Goal: Information Seeking & Learning: Learn about a topic

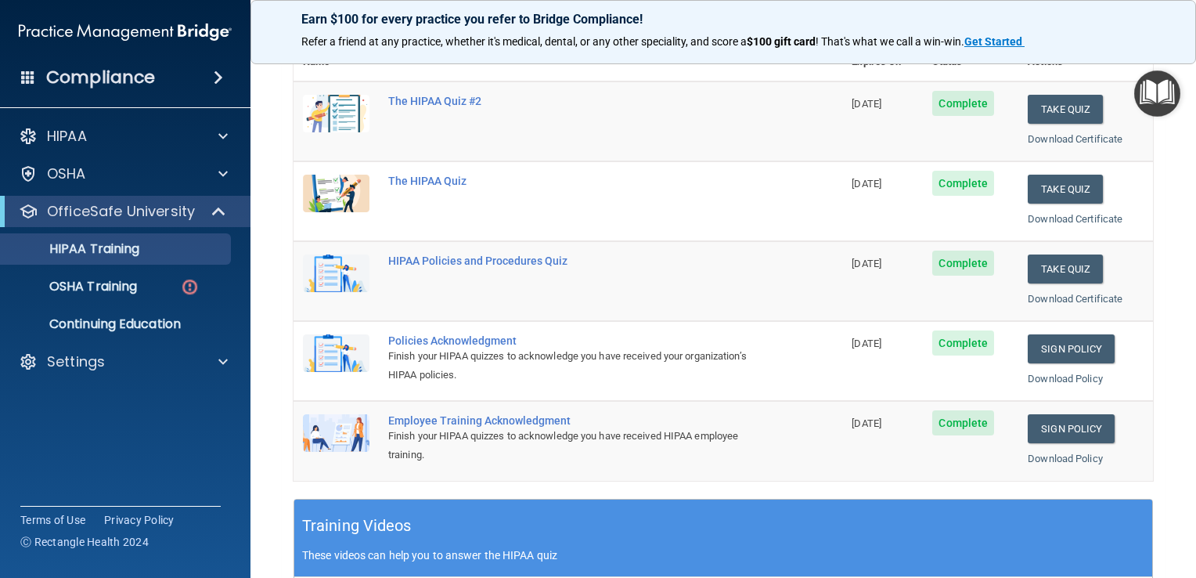
scroll to position [157, 0]
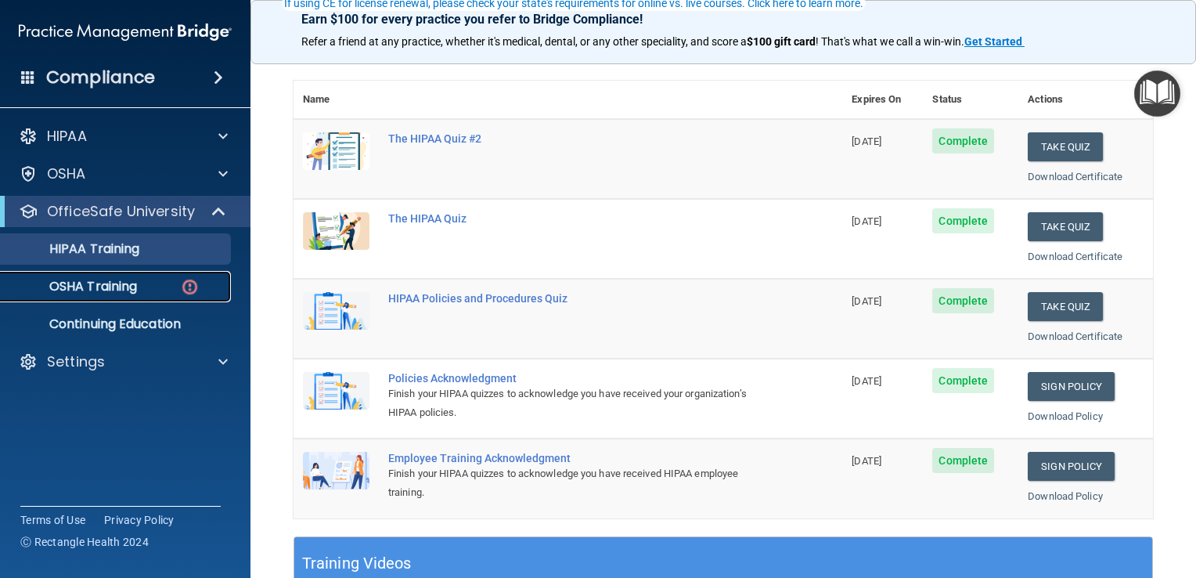
click at [143, 287] on div "OSHA Training" at bounding box center [117, 287] width 214 height 16
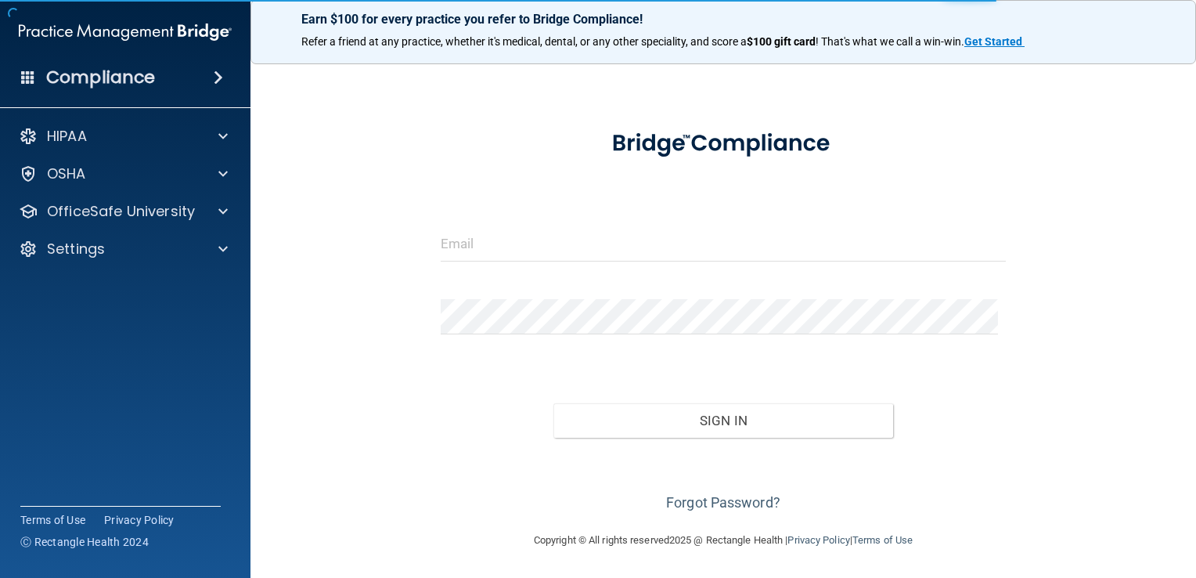
scroll to position [29, 0]
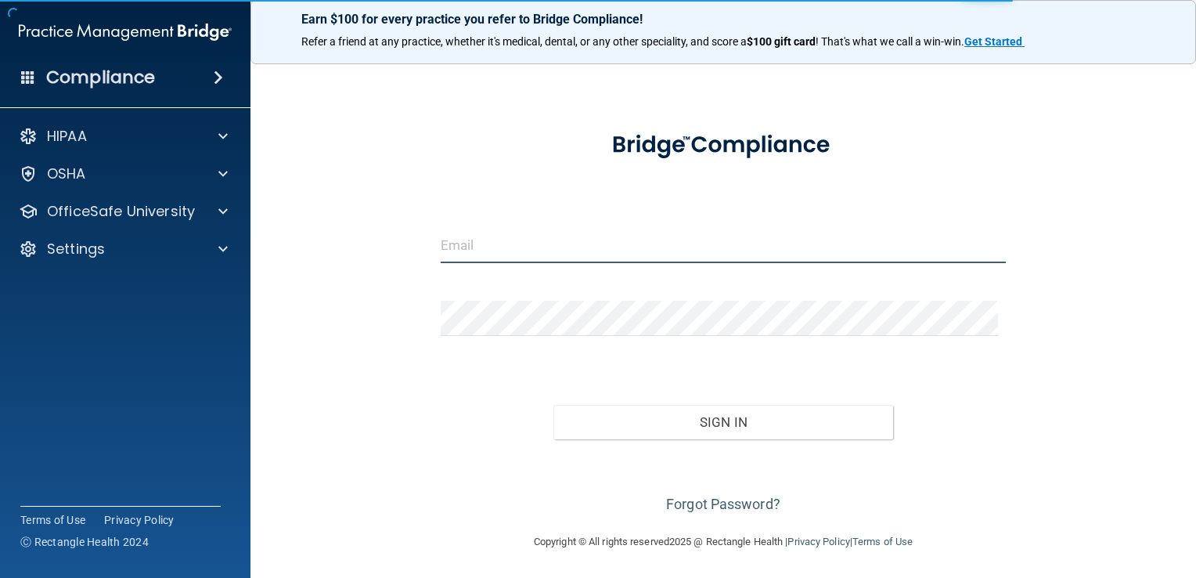
type input "[EMAIL_ADDRESS][DOMAIN_NAME]"
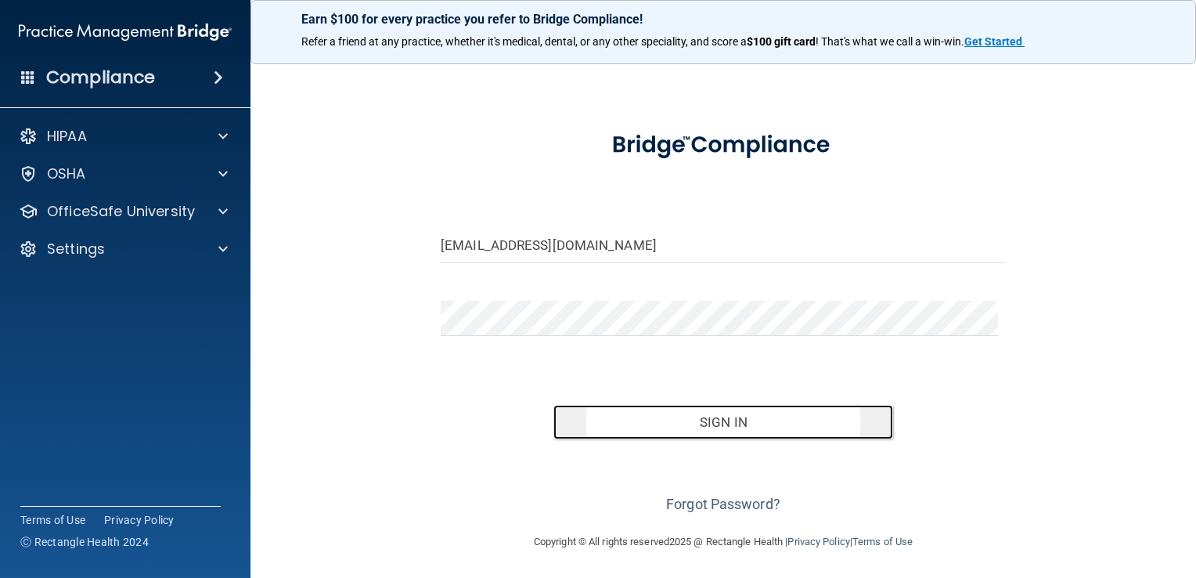
click at [643, 344] on button "Sign In" at bounding box center [723, 422] width 339 height 34
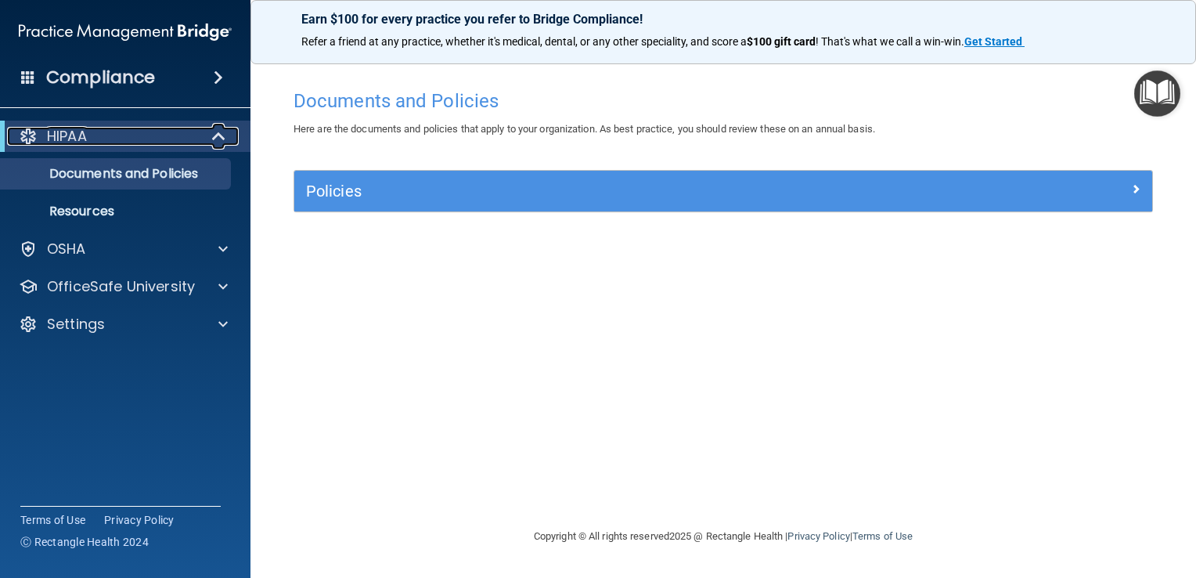
click at [214, 142] on span at bounding box center [220, 136] width 13 height 19
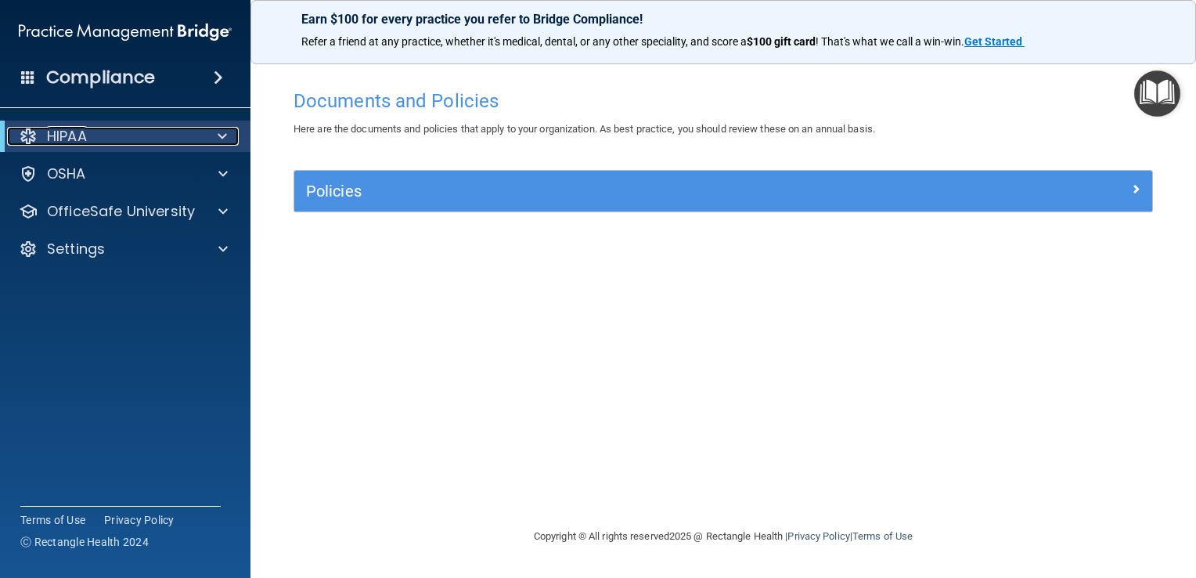
click at [215, 143] on div at bounding box center [219, 136] width 38 height 19
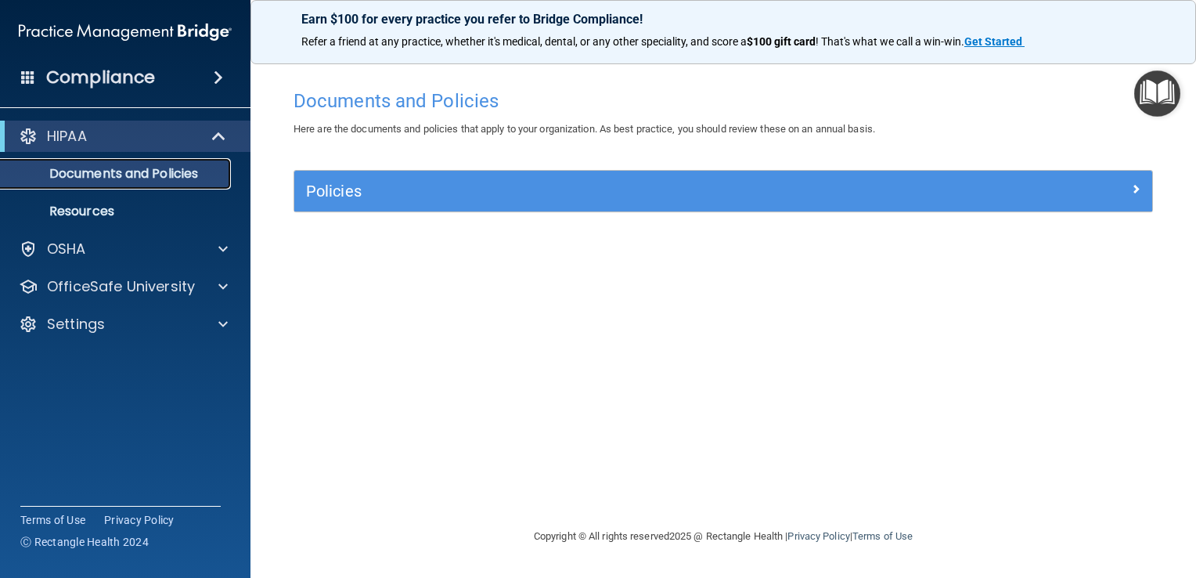
click at [163, 178] on p "Documents and Policies" at bounding box center [117, 174] width 214 height 16
click at [161, 174] on p "Documents and Policies" at bounding box center [117, 174] width 214 height 16
click at [101, 218] on p "Resources" at bounding box center [117, 212] width 214 height 16
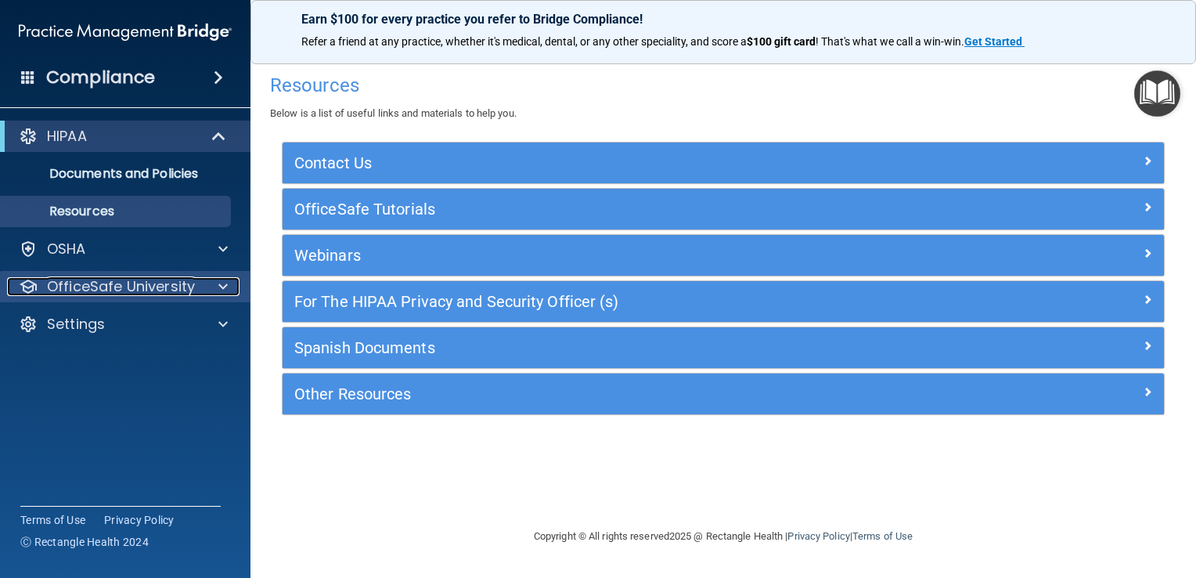
click at [147, 294] on p "OfficeSafe University" at bounding box center [121, 286] width 148 height 19
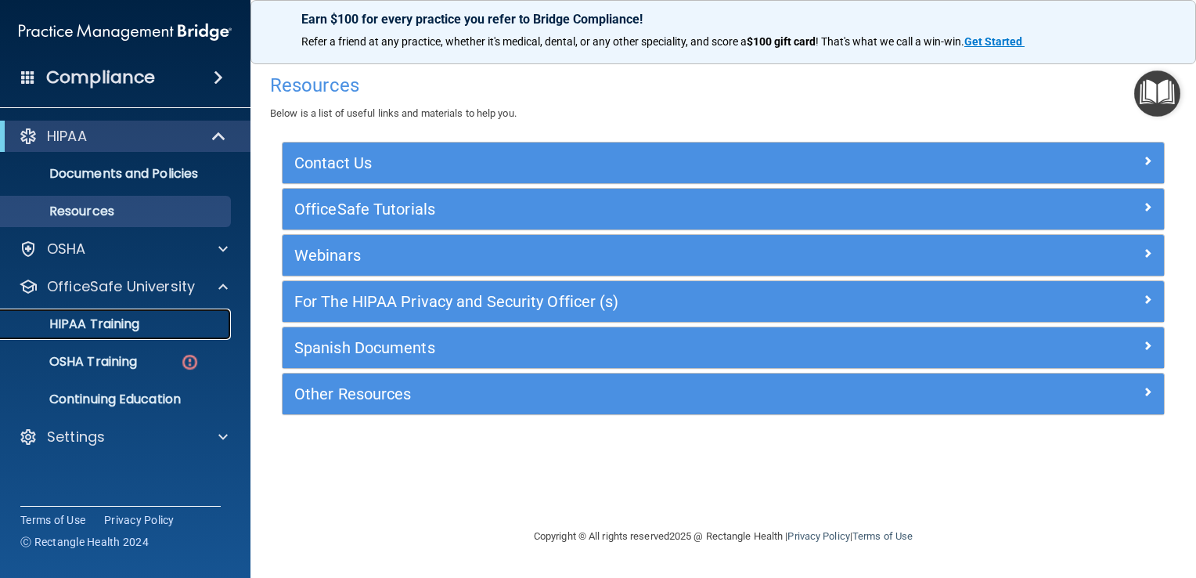
click at [130, 331] on p "HIPAA Training" at bounding box center [74, 324] width 129 height 16
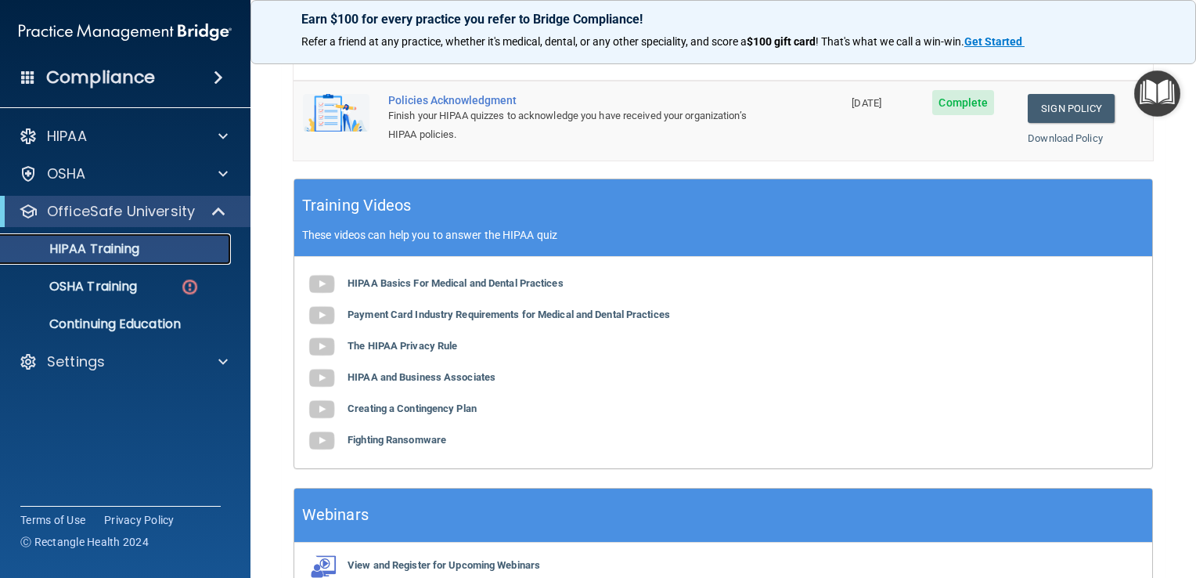
scroll to position [548, 0]
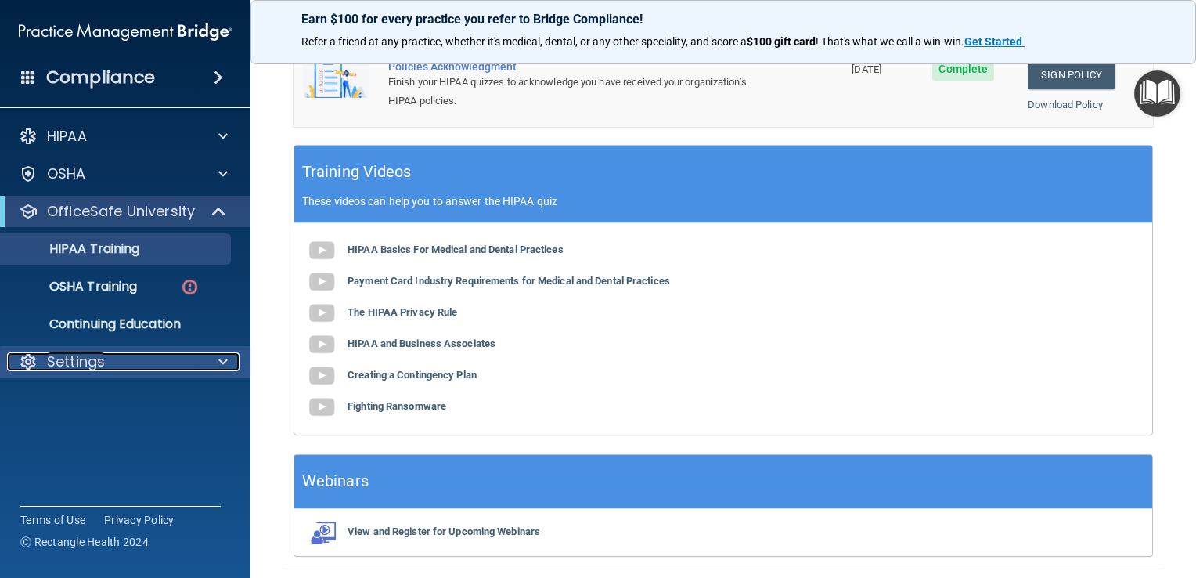
click at [70, 344] on p "Settings" at bounding box center [76, 361] width 58 height 19
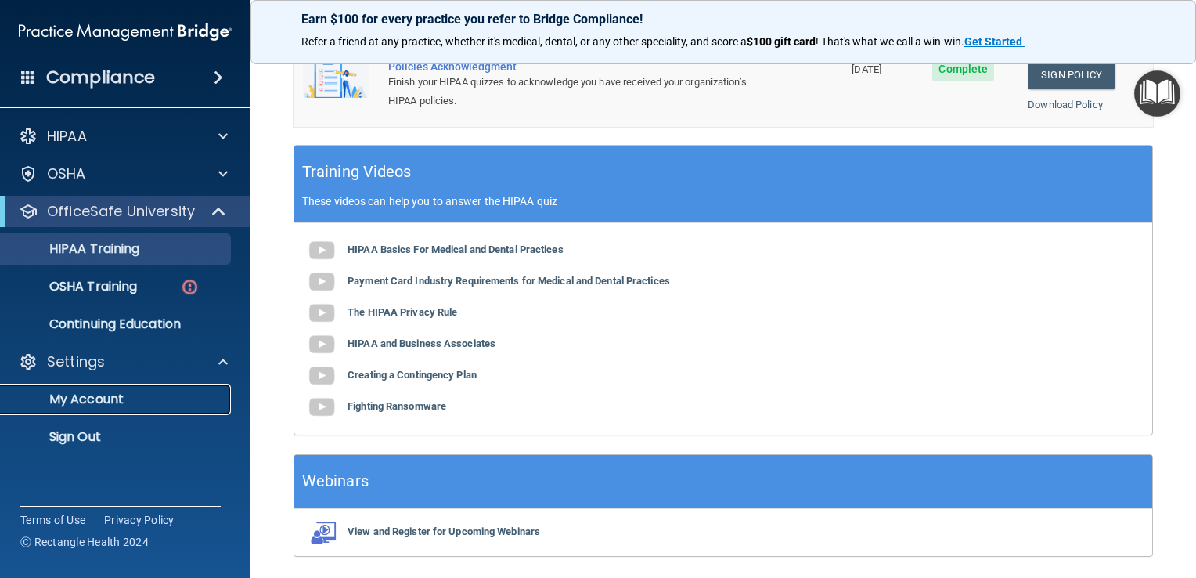
click at [80, 344] on p "My Account" at bounding box center [117, 399] width 214 height 16
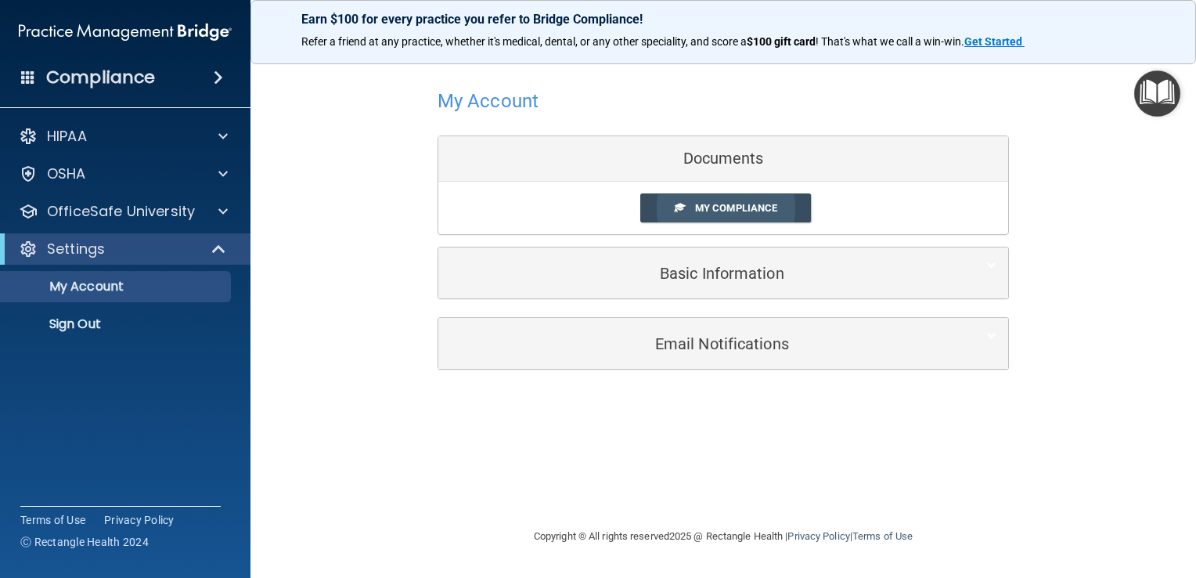
click at [643, 207] on span "My Compliance" at bounding box center [736, 208] width 82 height 12
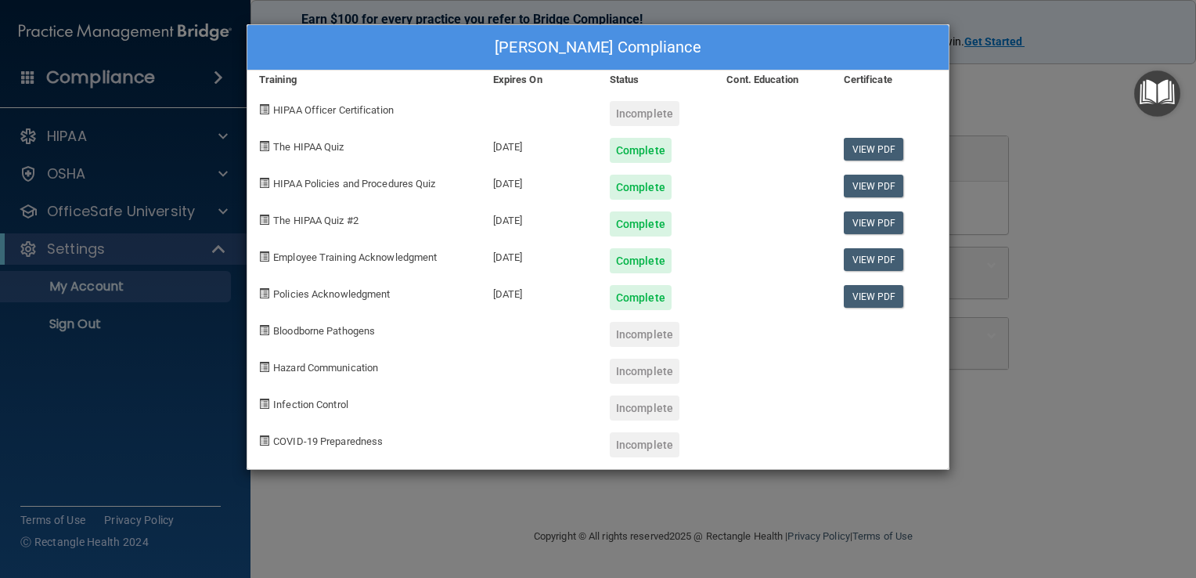
click at [197, 341] on div "Abigail Hampton's Compliance Training Expires On Status Cont. Education Certifi…" at bounding box center [598, 289] width 1196 height 578
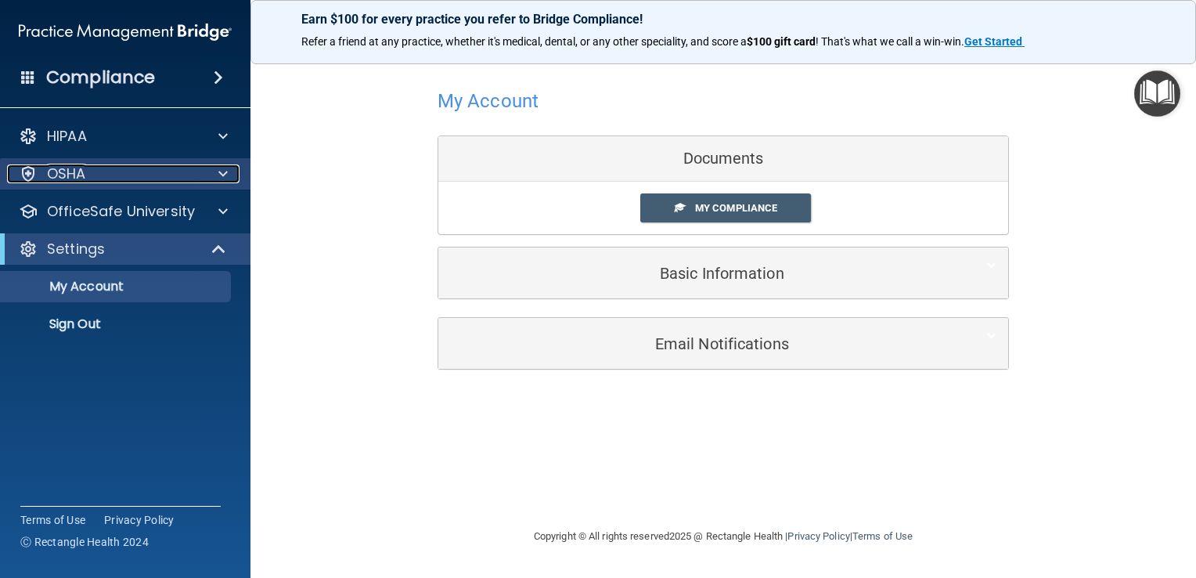
click at [157, 173] on div "OSHA" at bounding box center [104, 173] width 194 height 19
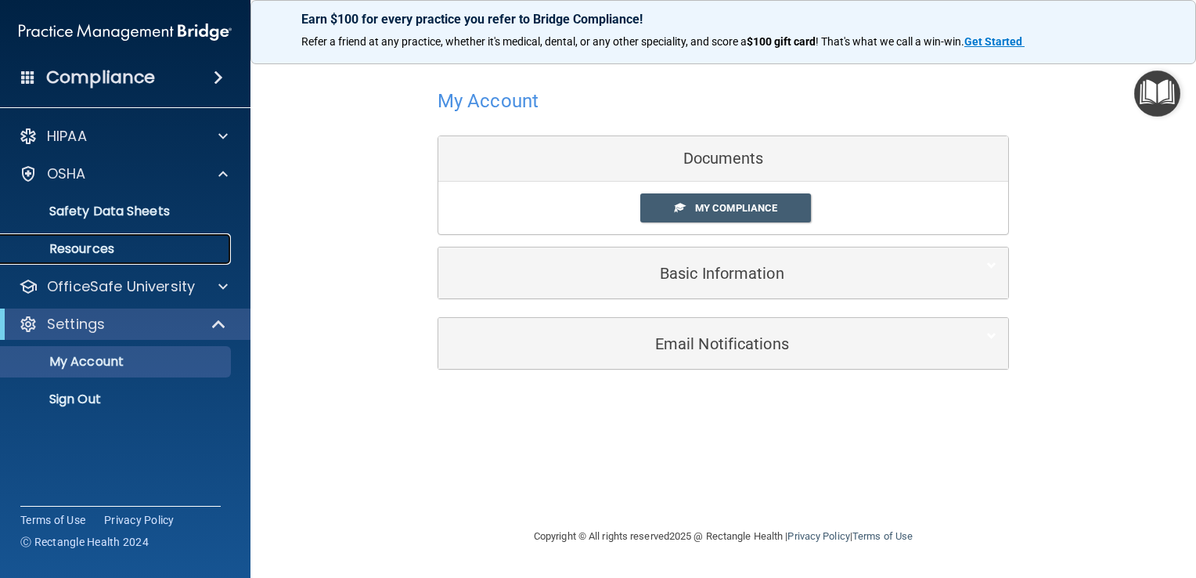
click at [113, 255] on p "Resources" at bounding box center [117, 249] width 214 height 16
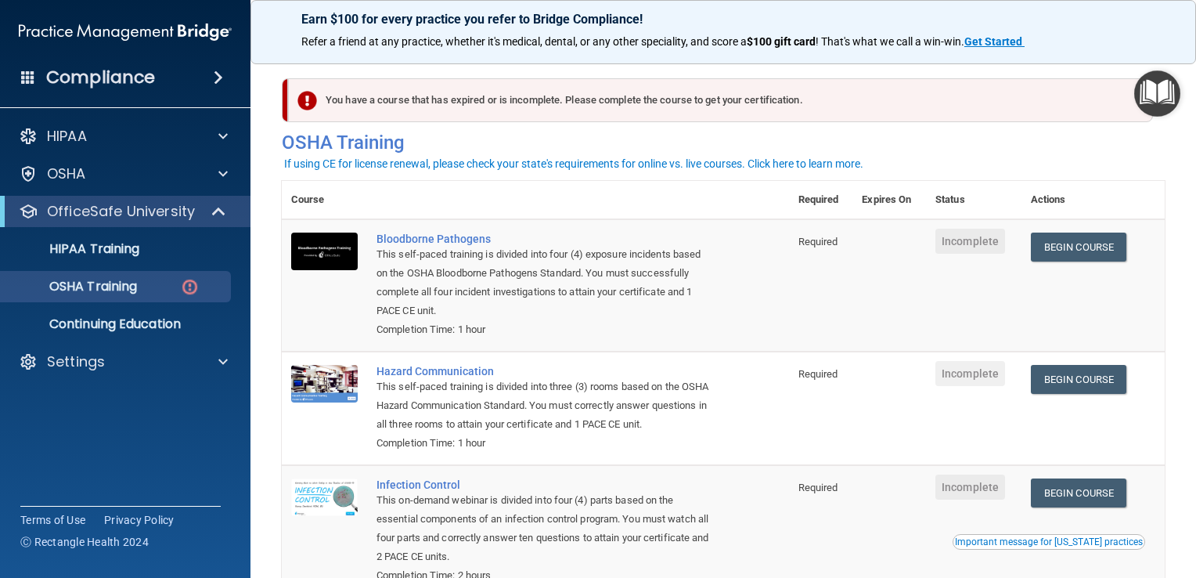
scroll to position [78, 0]
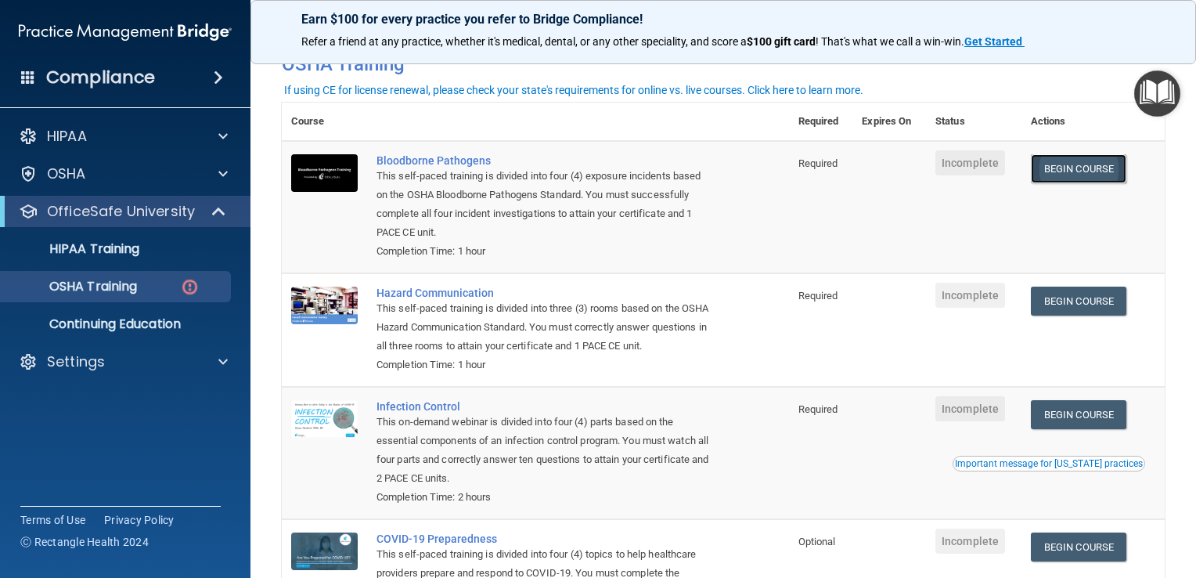
click at [1083, 158] on link "Begin Course" at bounding box center [1079, 168] width 96 height 29
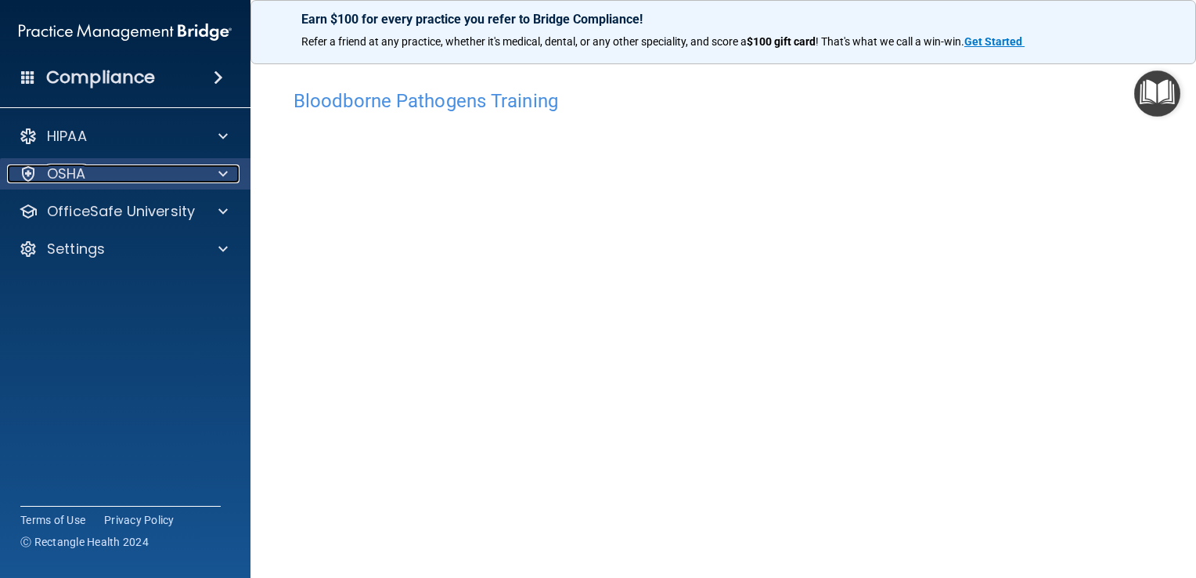
click at [226, 173] on span at bounding box center [222, 173] width 9 height 19
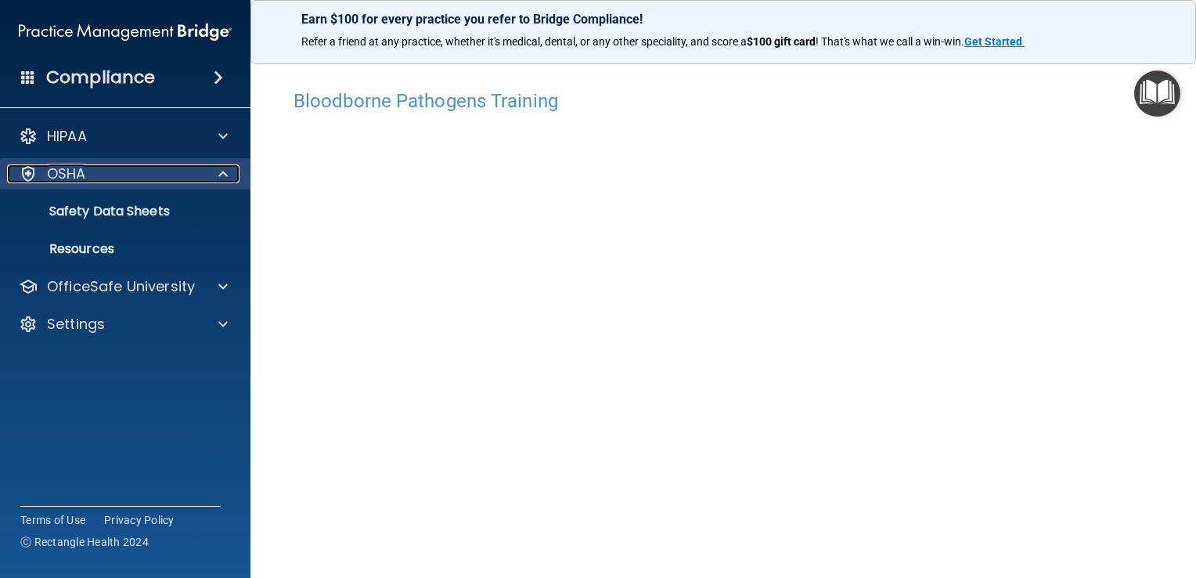
click at [226, 173] on span at bounding box center [222, 173] width 9 height 19
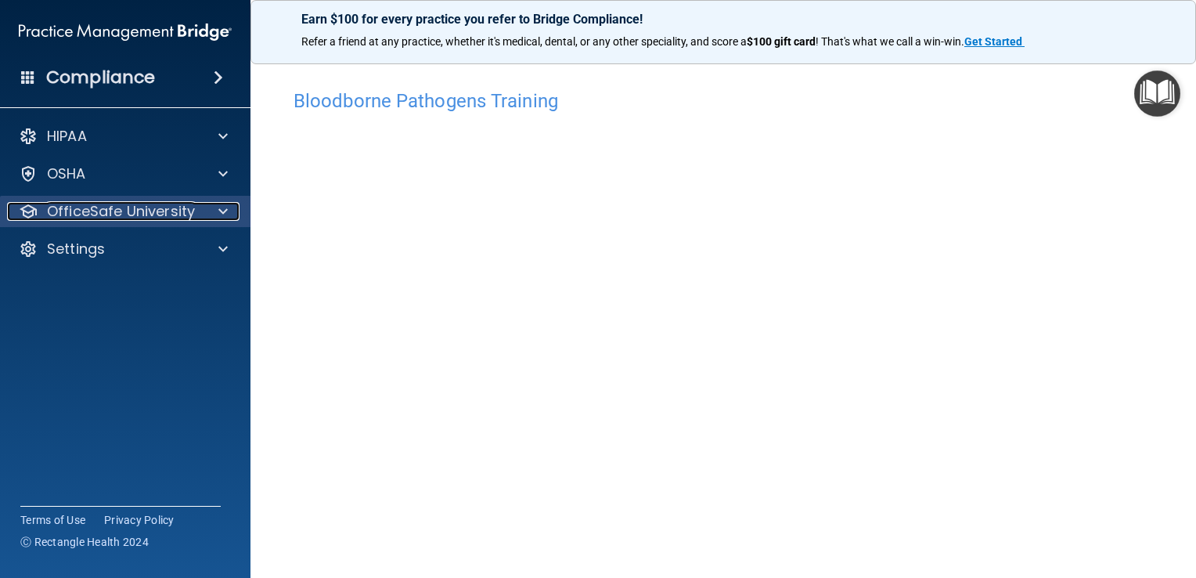
click at [168, 215] on p "OfficeSafe University" at bounding box center [121, 211] width 148 height 19
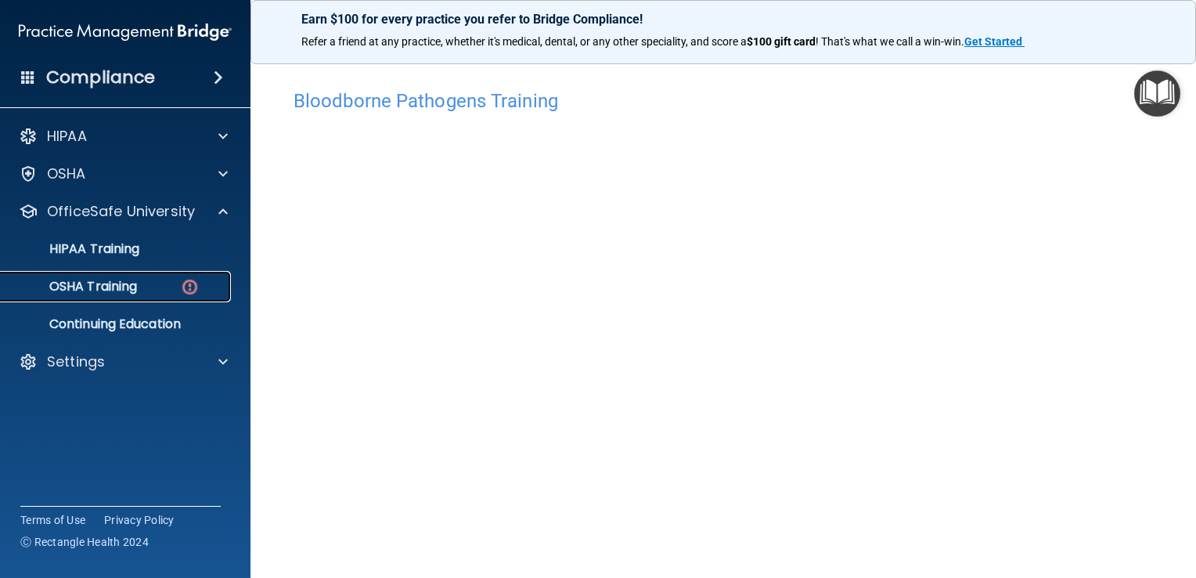
click at [119, 290] on p "OSHA Training" at bounding box center [73, 287] width 127 height 16
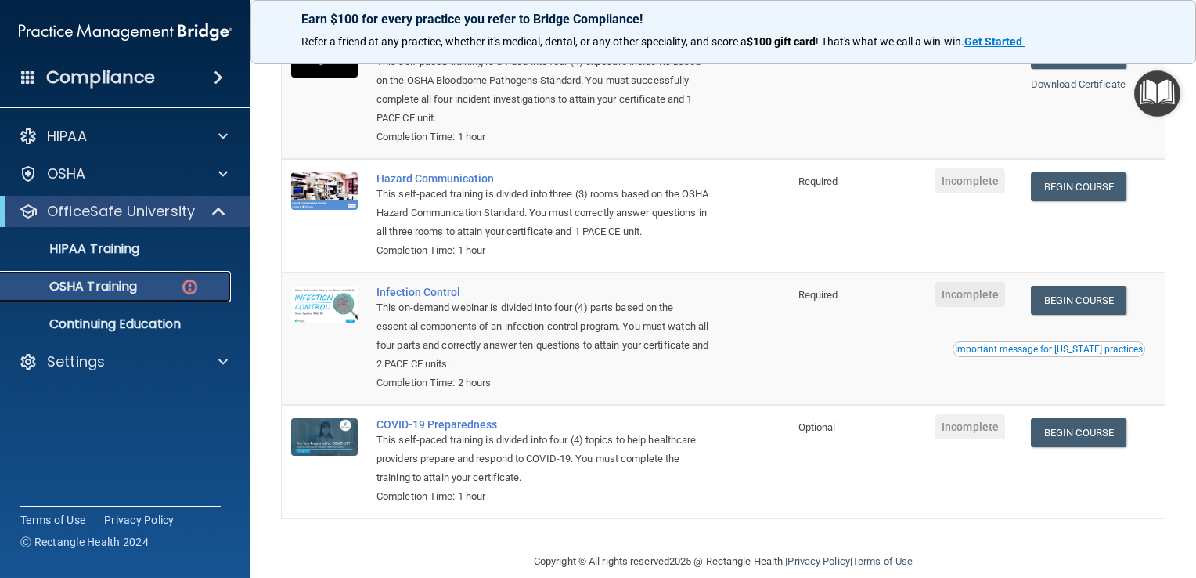
scroll to position [157, 0]
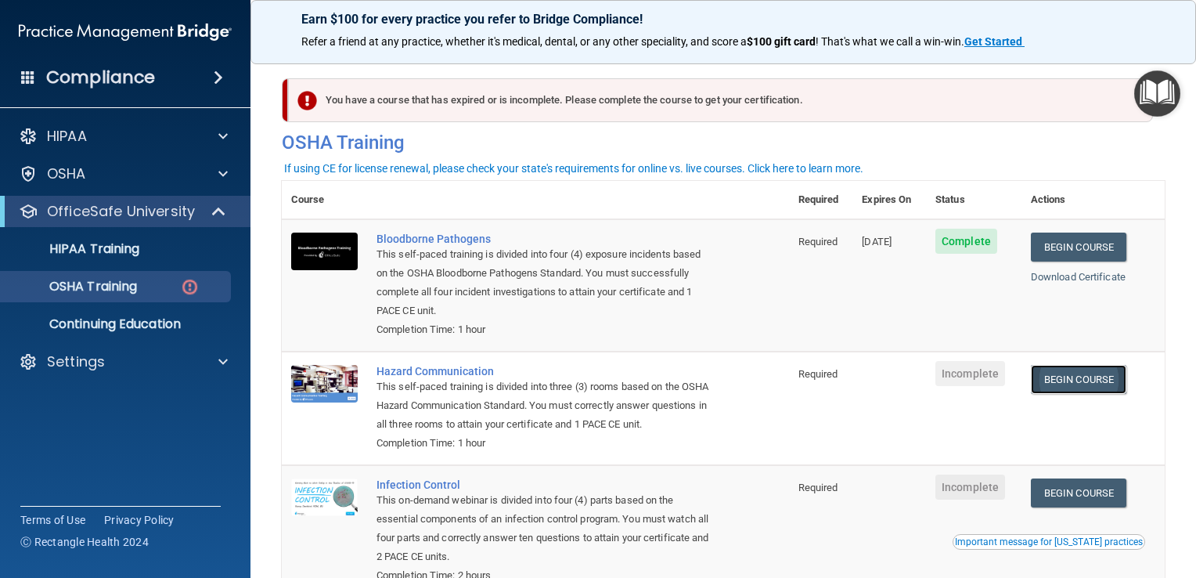
click at [1044, 388] on link "Begin Course" at bounding box center [1079, 379] width 96 height 29
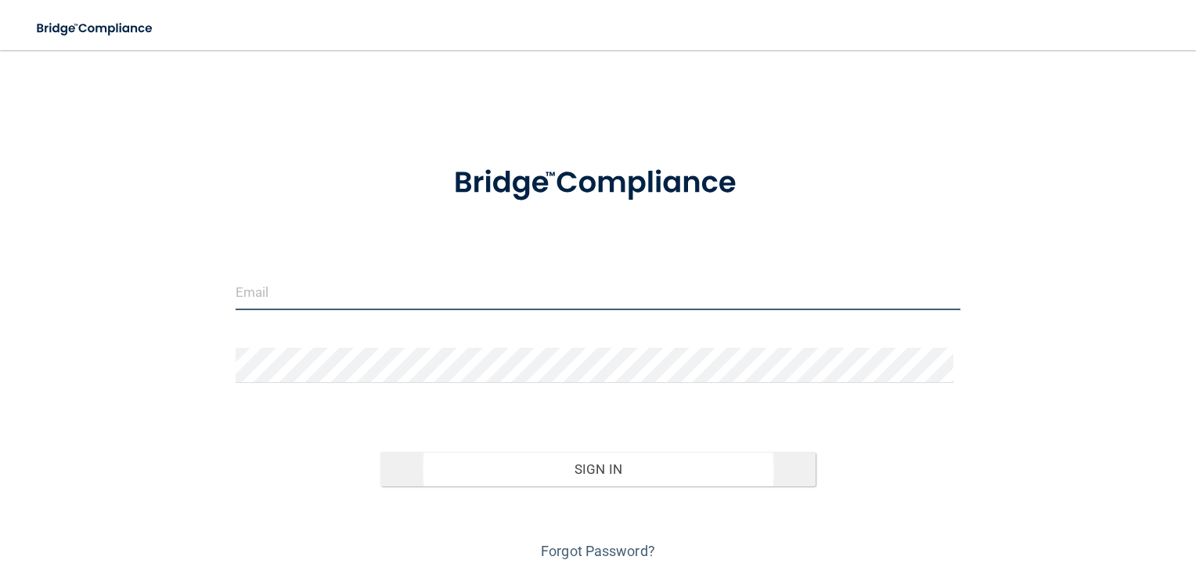
type input "[EMAIL_ADDRESS][DOMAIN_NAME]"
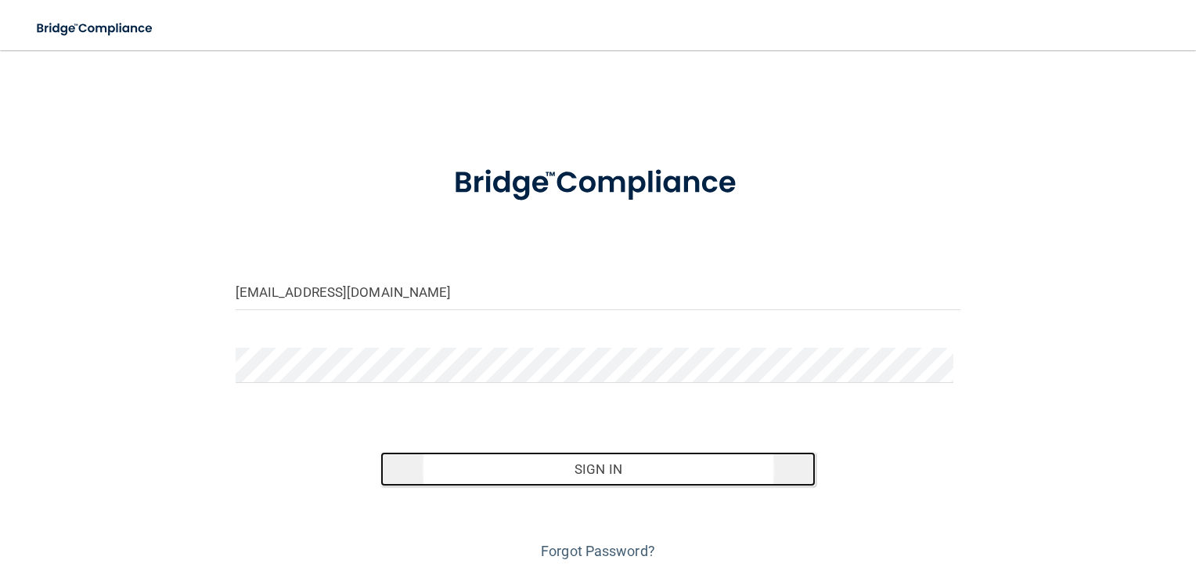
click at [564, 478] on button "Sign In" at bounding box center [598, 469] width 435 height 34
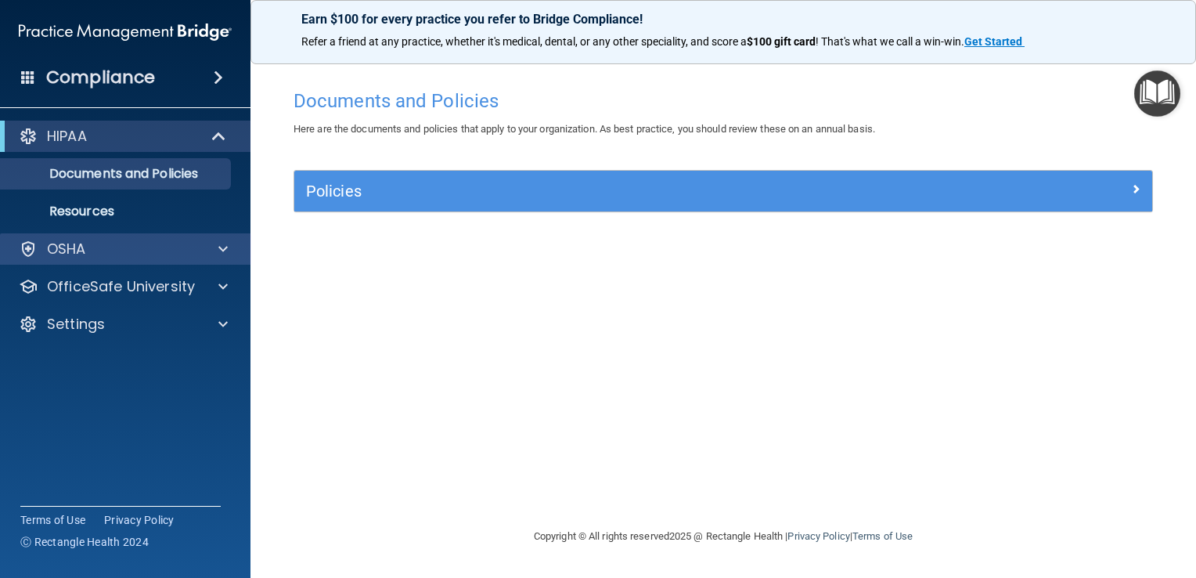
click at [217, 259] on div "OSHA" at bounding box center [125, 248] width 251 height 31
click at [218, 251] on span at bounding box center [222, 249] width 9 height 19
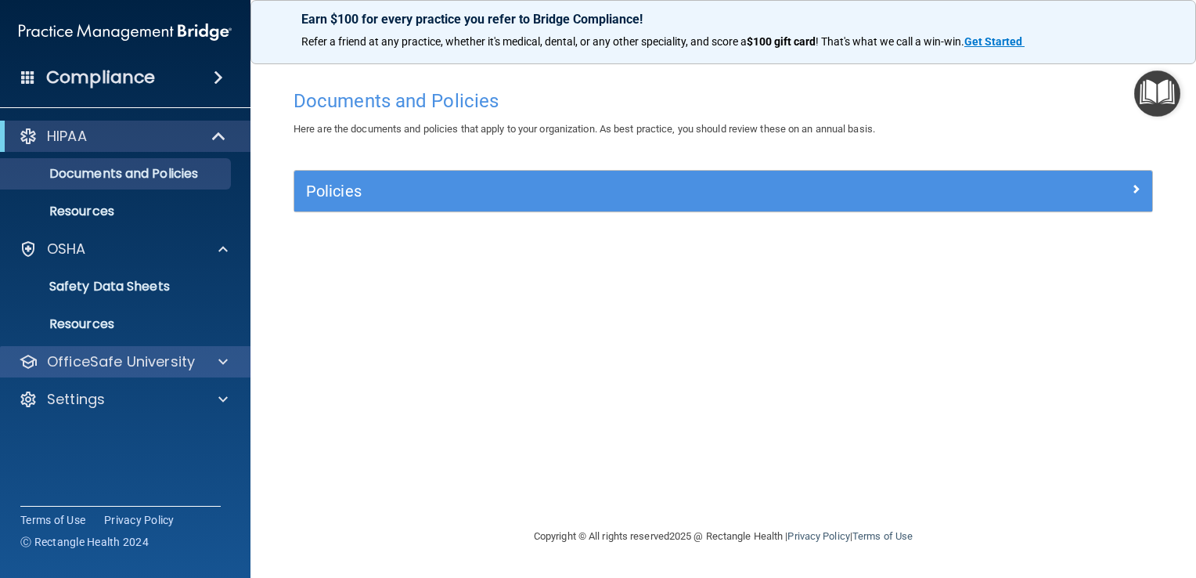
click at [156, 373] on div "OfficeSafe University" at bounding box center [125, 361] width 251 height 31
click at [207, 369] on div at bounding box center [220, 361] width 39 height 19
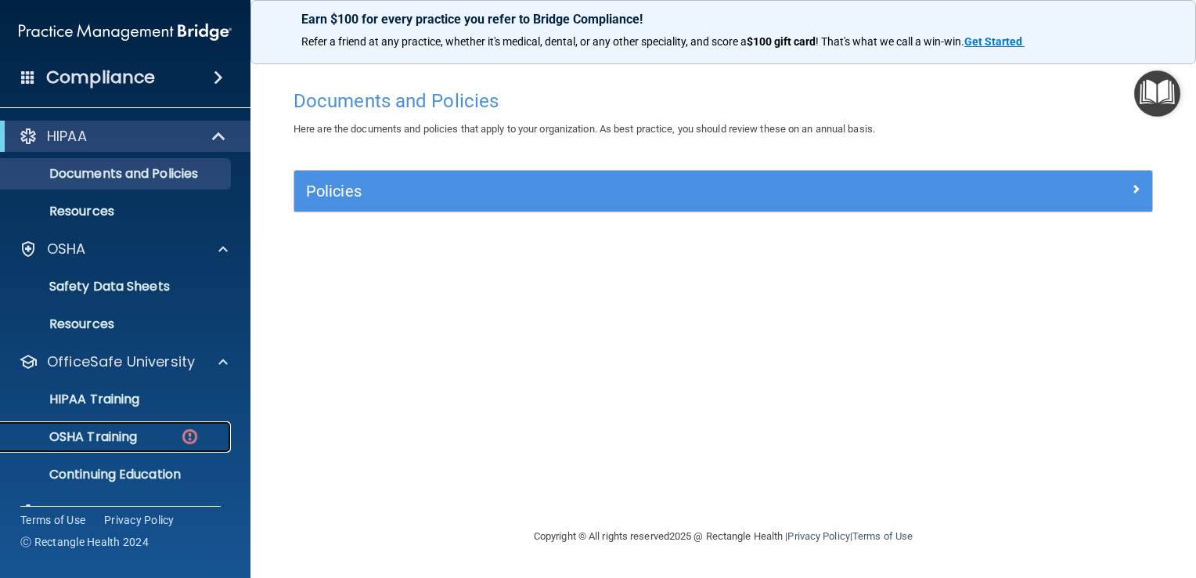
click at [136, 433] on p "OSHA Training" at bounding box center [73, 437] width 127 height 16
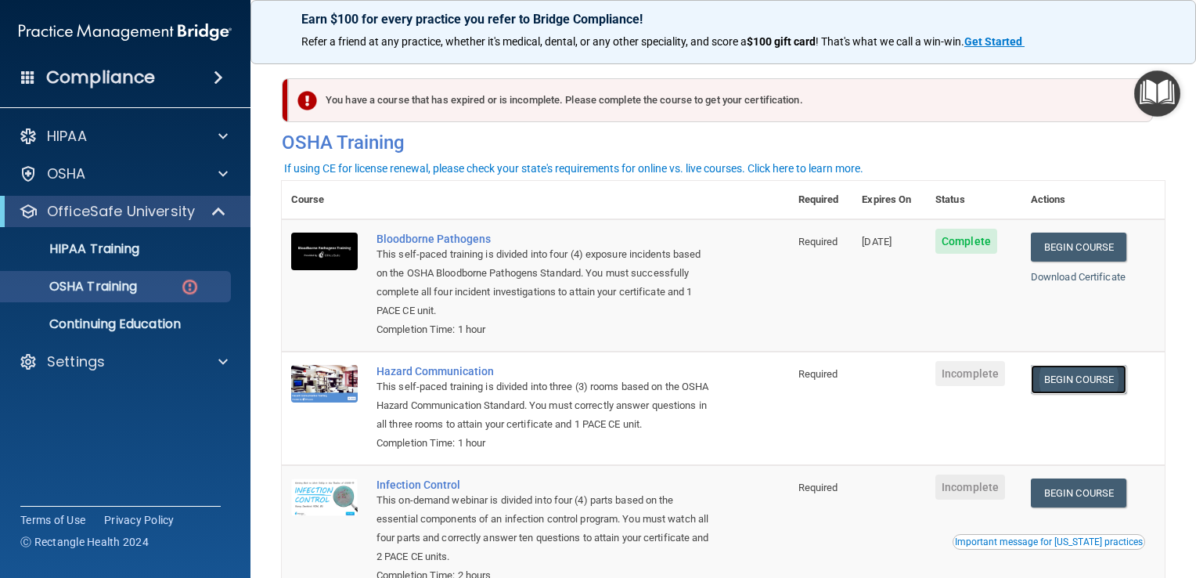
click at [1072, 387] on link "Begin Course" at bounding box center [1079, 379] width 96 height 29
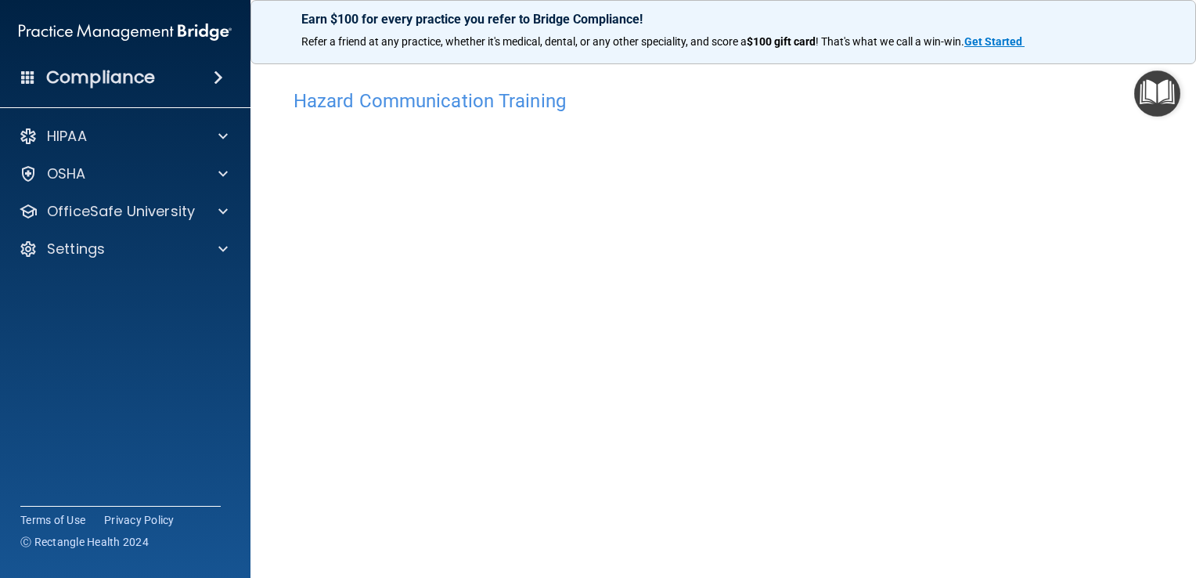
scroll to position [10, 0]
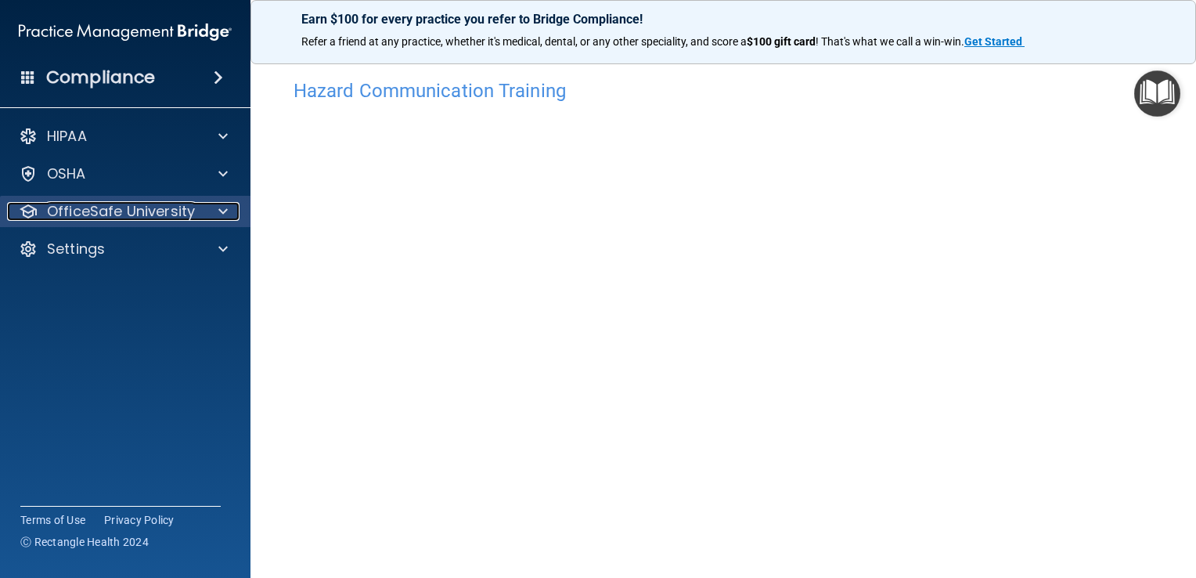
click at [198, 209] on div "OfficeSafe University" at bounding box center [104, 211] width 194 height 19
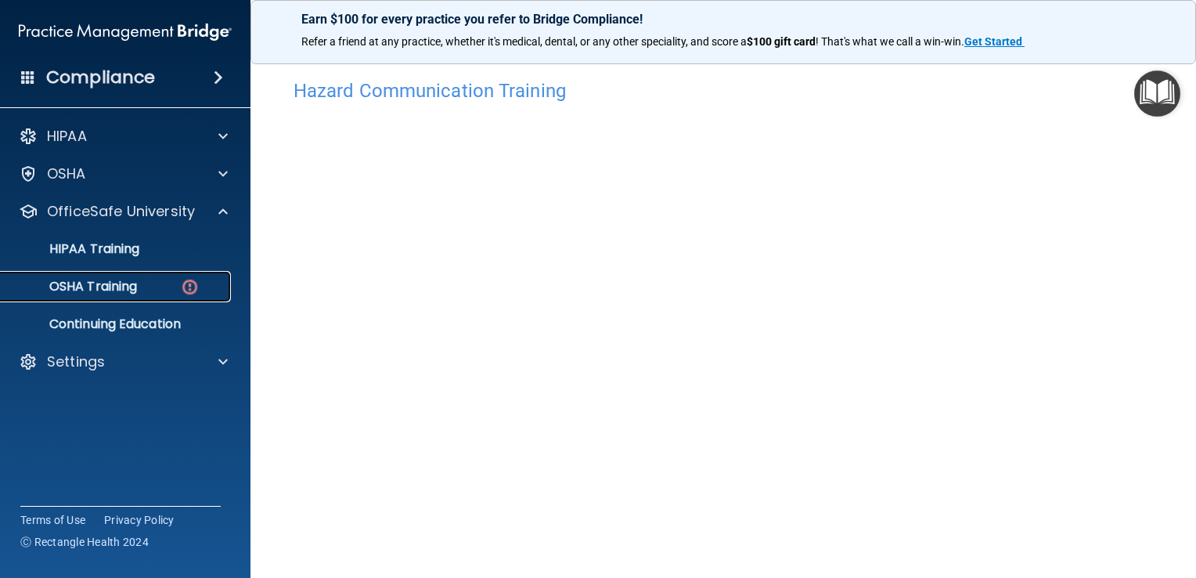
click at [128, 289] on p "OSHA Training" at bounding box center [73, 287] width 127 height 16
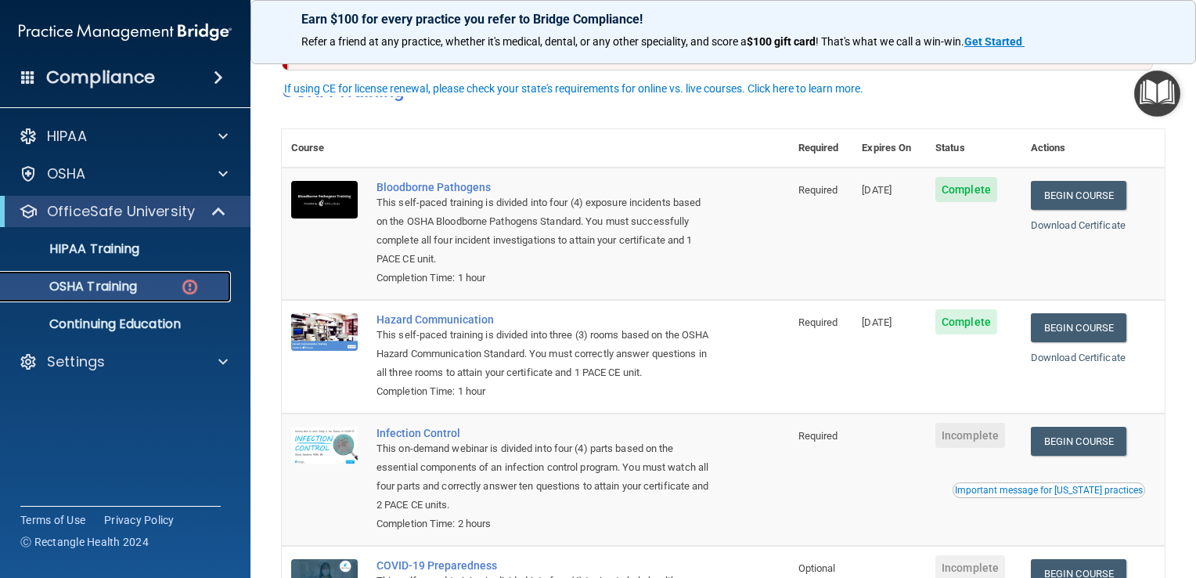
scroll to position [167, 0]
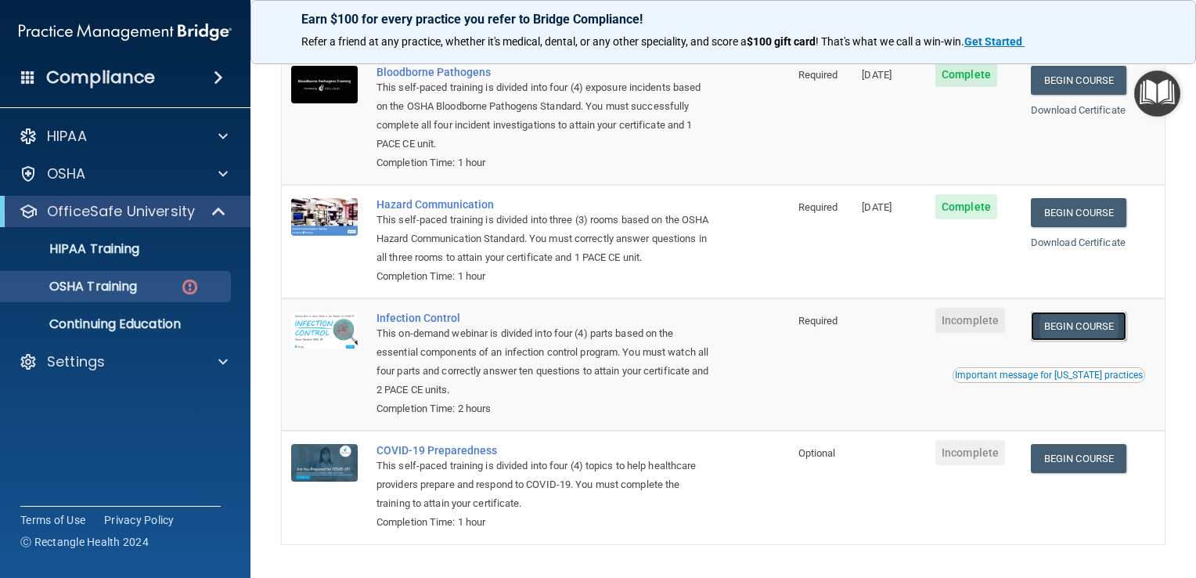
click at [1092, 341] on link "Begin Course" at bounding box center [1079, 326] width 96 height 29
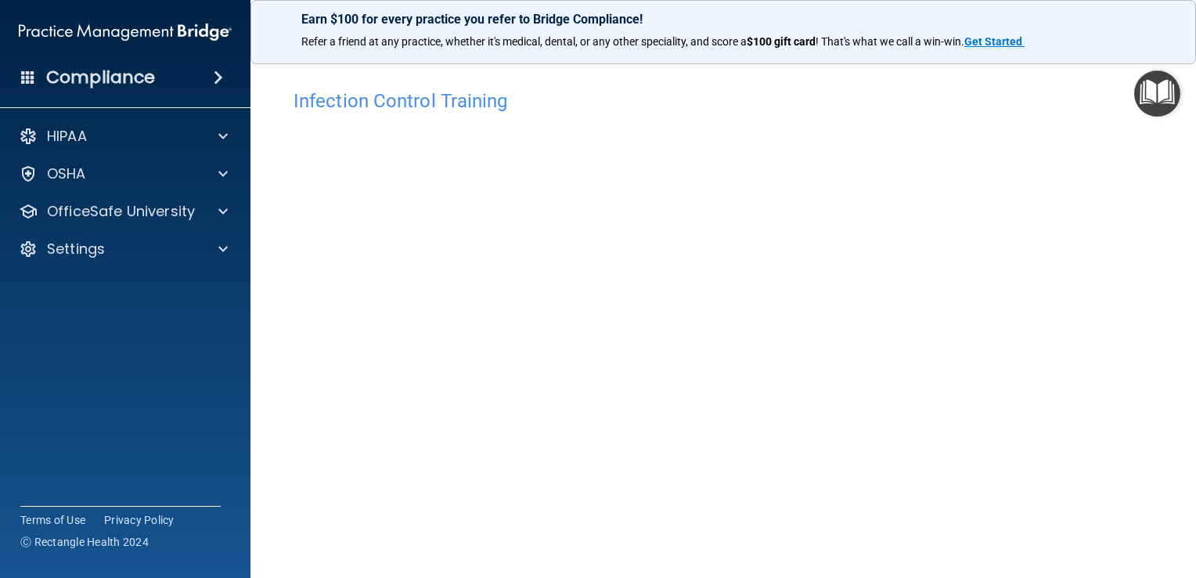
scroll to position [78, 0]
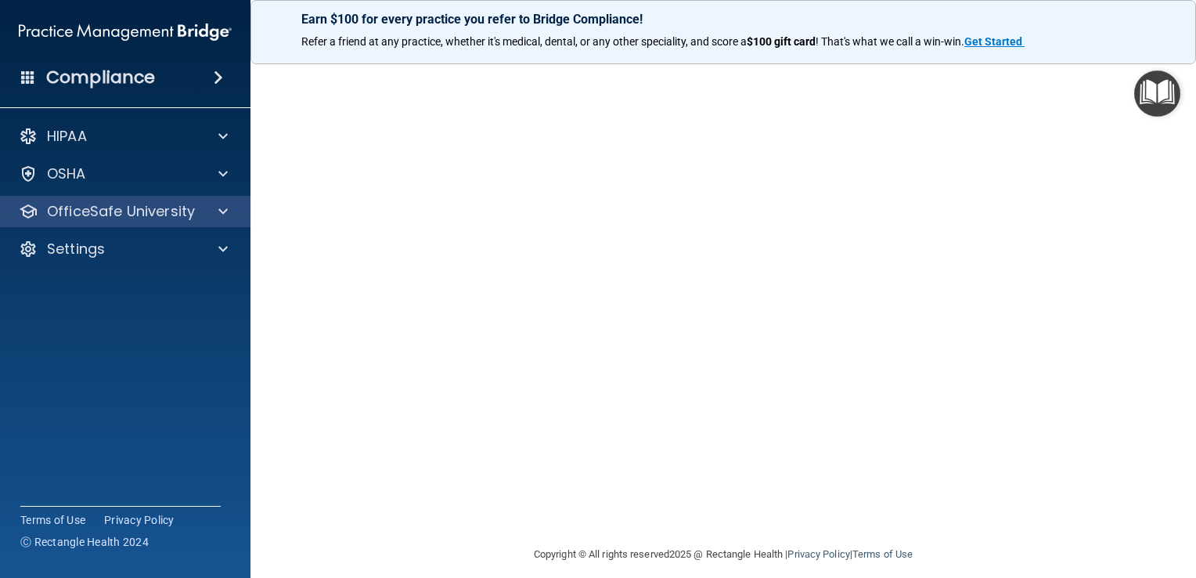
click at [82, 225] on div "OfficeSafe University" at bounding box center [125, 211] width 251 height 31
click at [226, 211] on span at bounding box center [222, 211] width 9 height 19
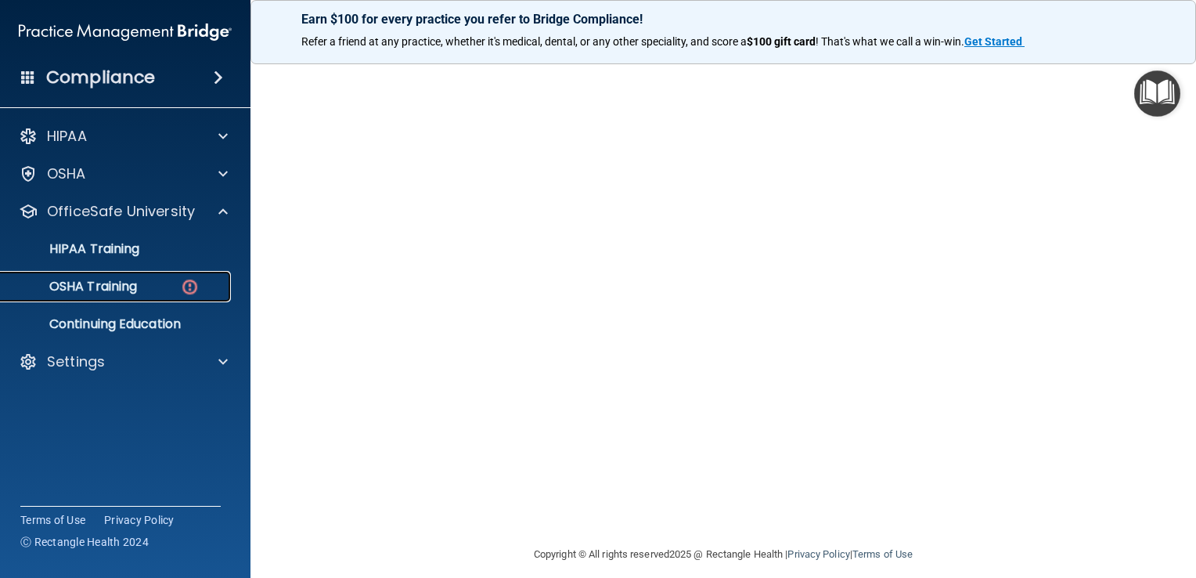
click at [177, 287] on div "OSHA Training" at bounding box center [117, 287] width 214 height 16
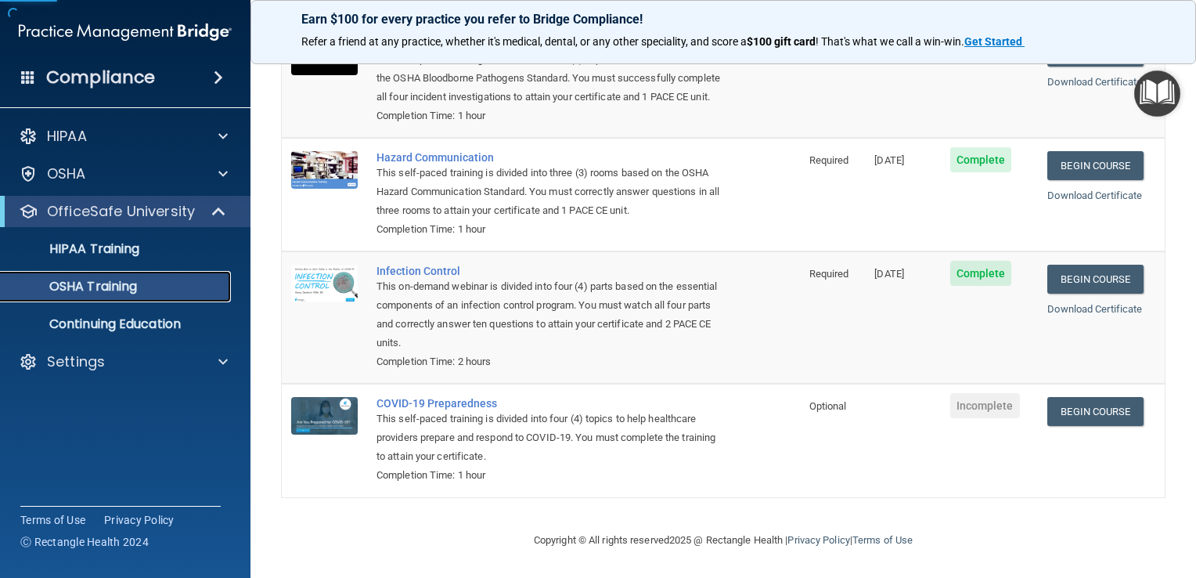
scroll to position [177, 0]
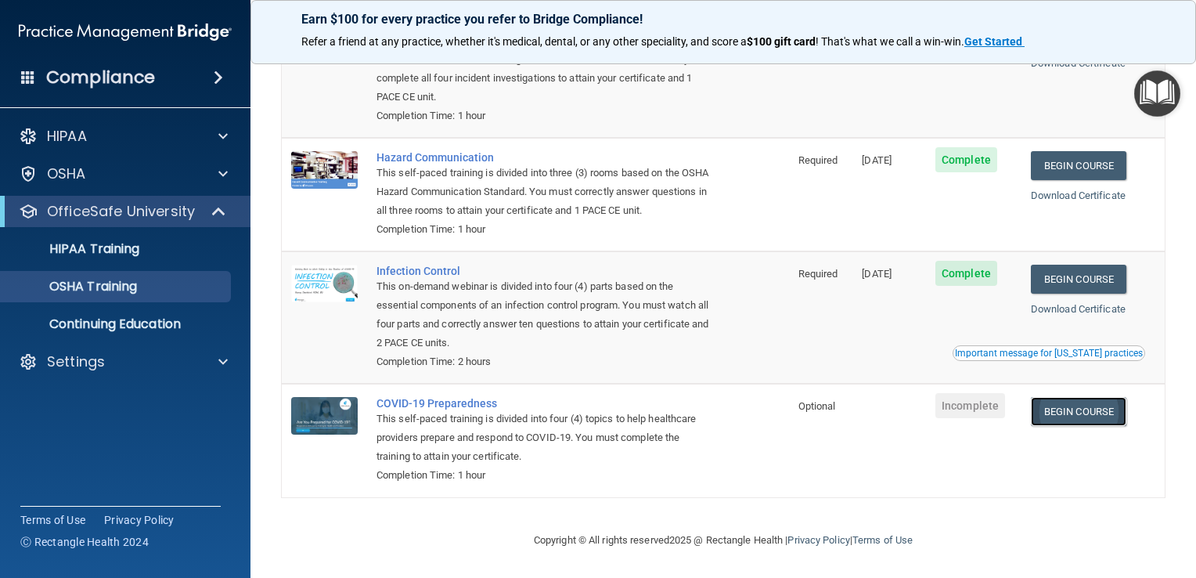
click at [1059, 424] on link "Begin Course" at bounding box center [1079, 411] width 96 height 29
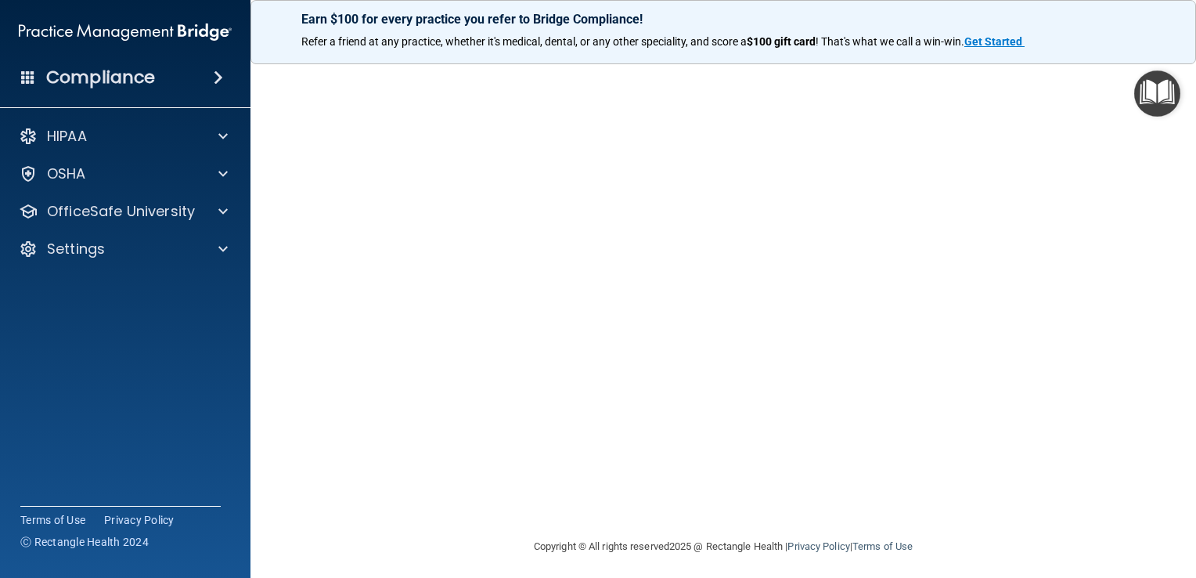
scroll to position [92, 0]
click at [1083, 487] on div "[MEDICAL_DATA] Training This course doesn’t expire until . Are you sure you wan…" at bounding box center [723, 261] width 883 height 542
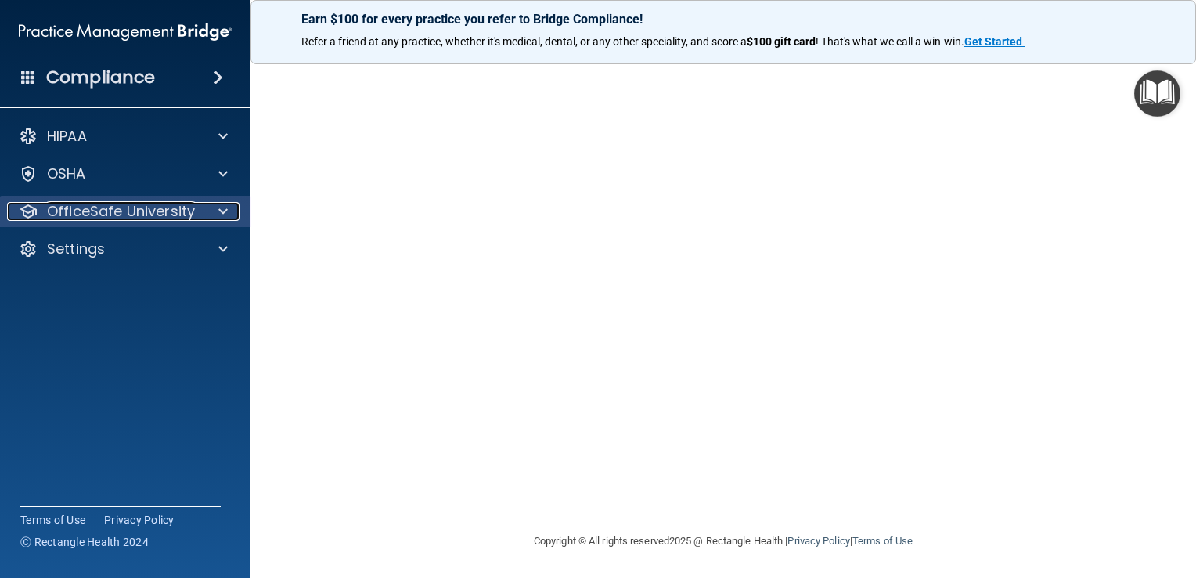
click at [122, 215] on p "OfficeSafe University" at bounding box center [121, 211] width 148 height 19
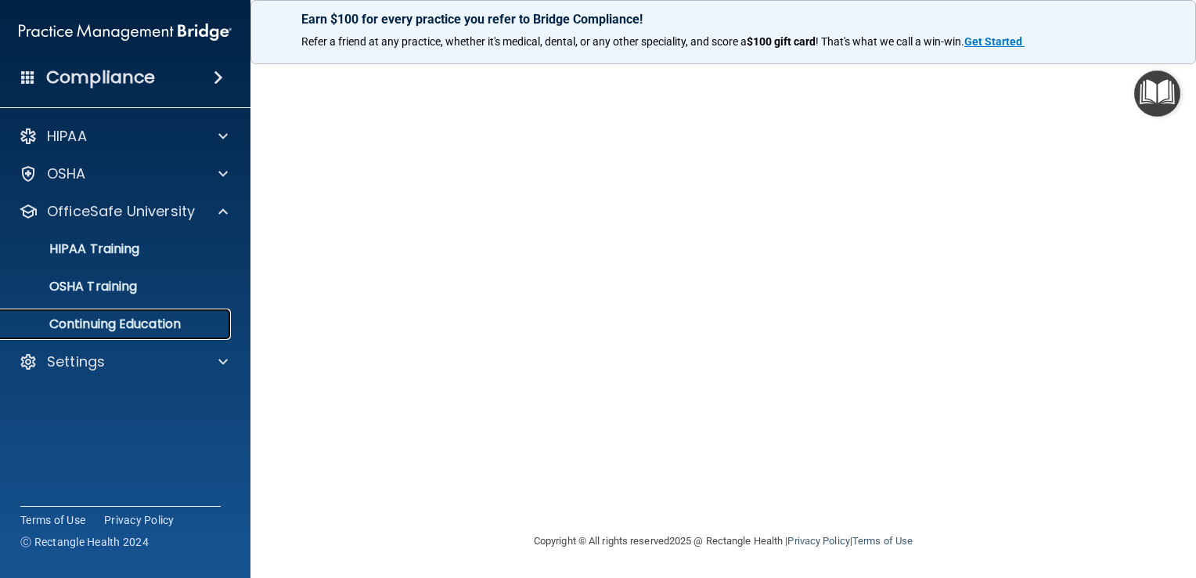
click at [122, 330] on p "Continuing Education" at bounding box center [117, 324] width 214 height 16
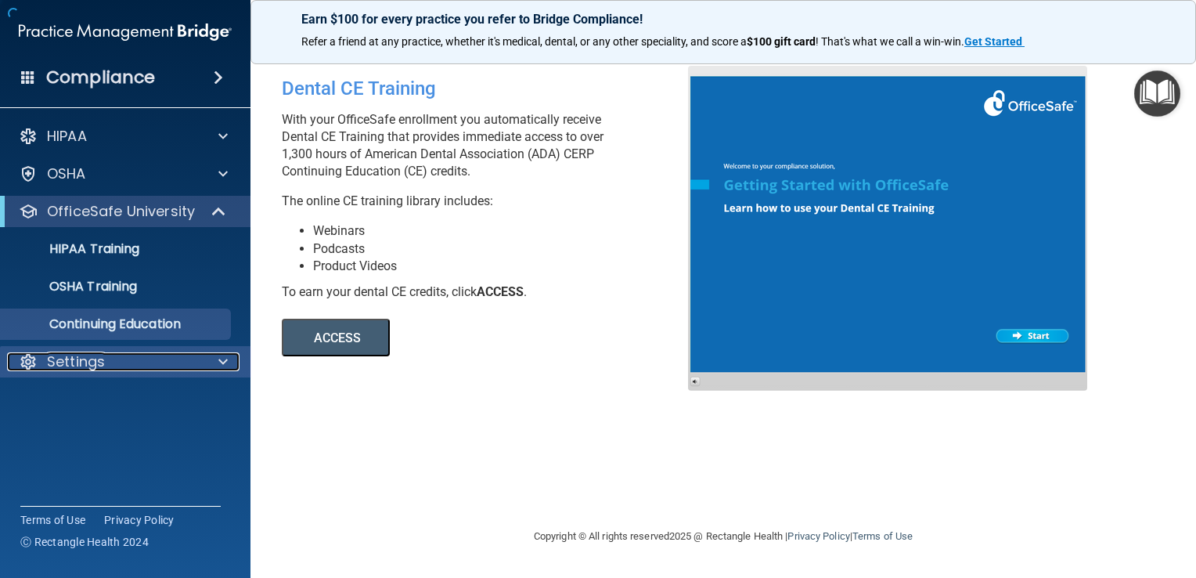
click at [106, 357] on div "Settings" at bounding box center [104, 361] width 194 height 19
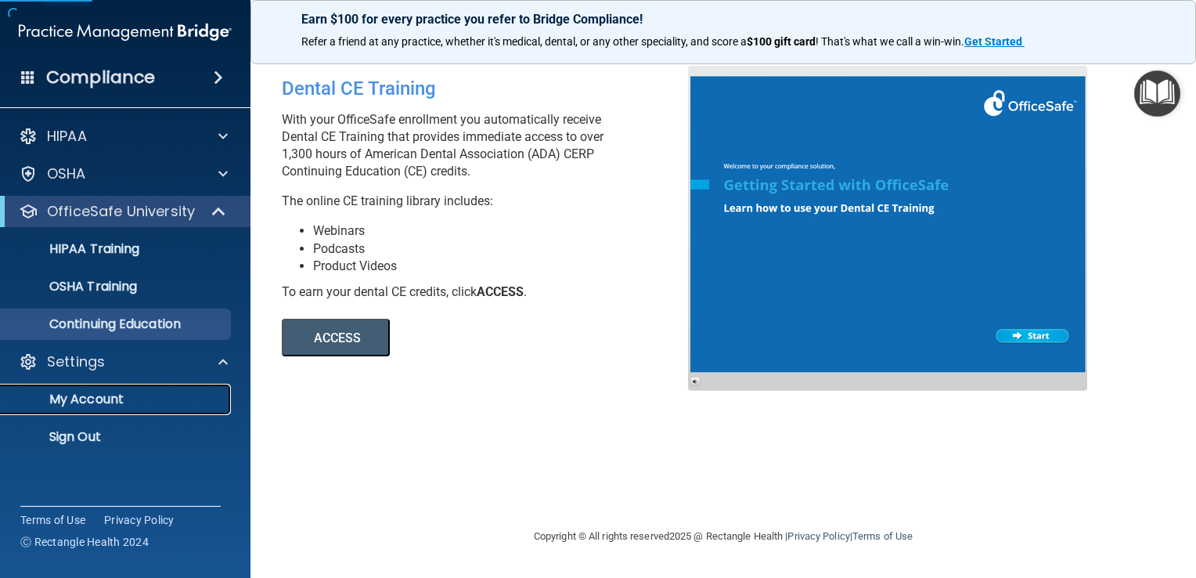
click at [138, 402] on p "My Account" at bounding box center [117, 399] width 214 height 16
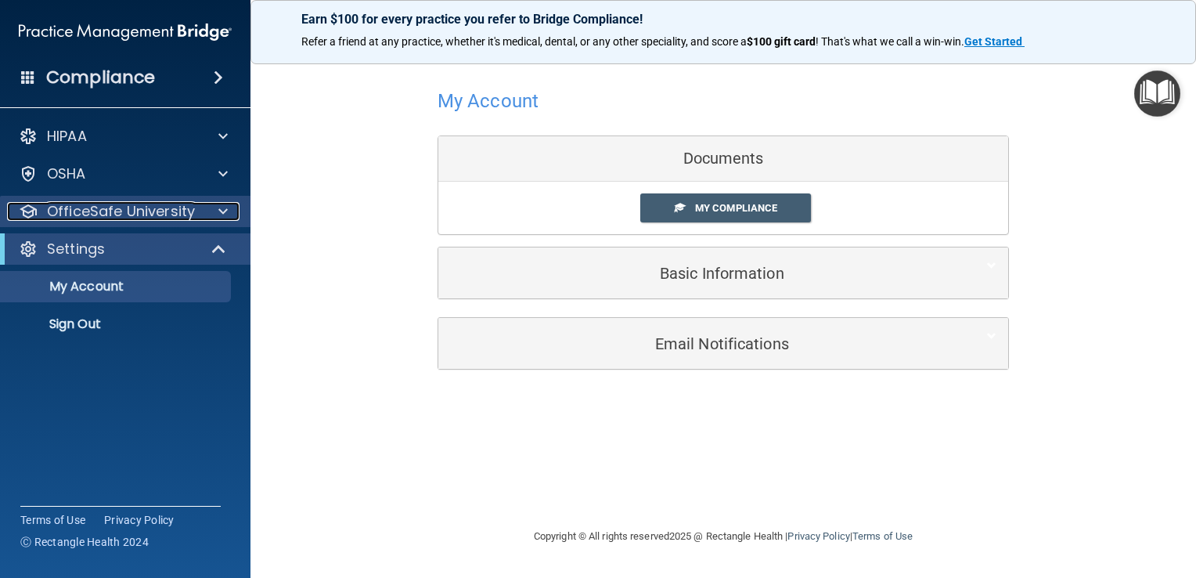
click at [219, 214] on span at bounding box center [222, 211] width 9 height 19
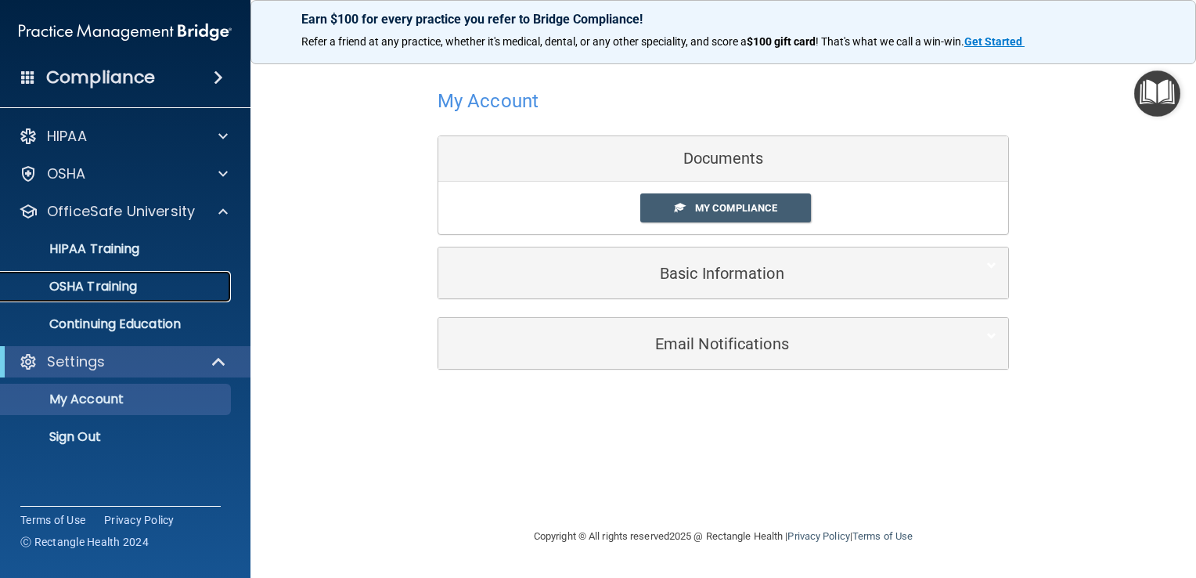
click at [108, 279] on p "OSHA Training" at bounding box center [73, 287] width 127 height 16
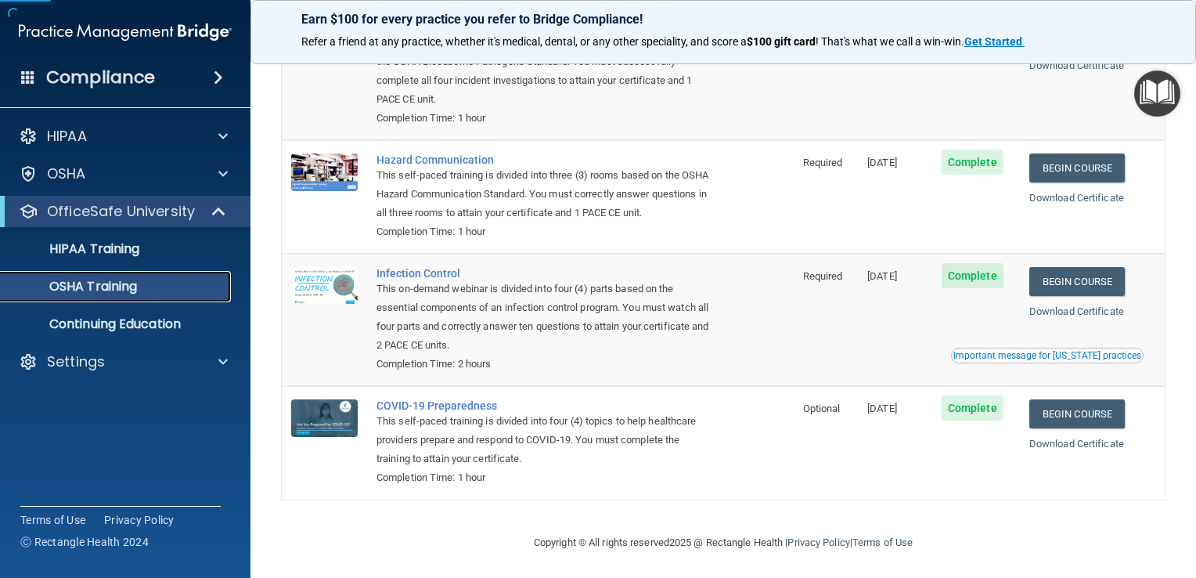
scroll to position [172, 0]
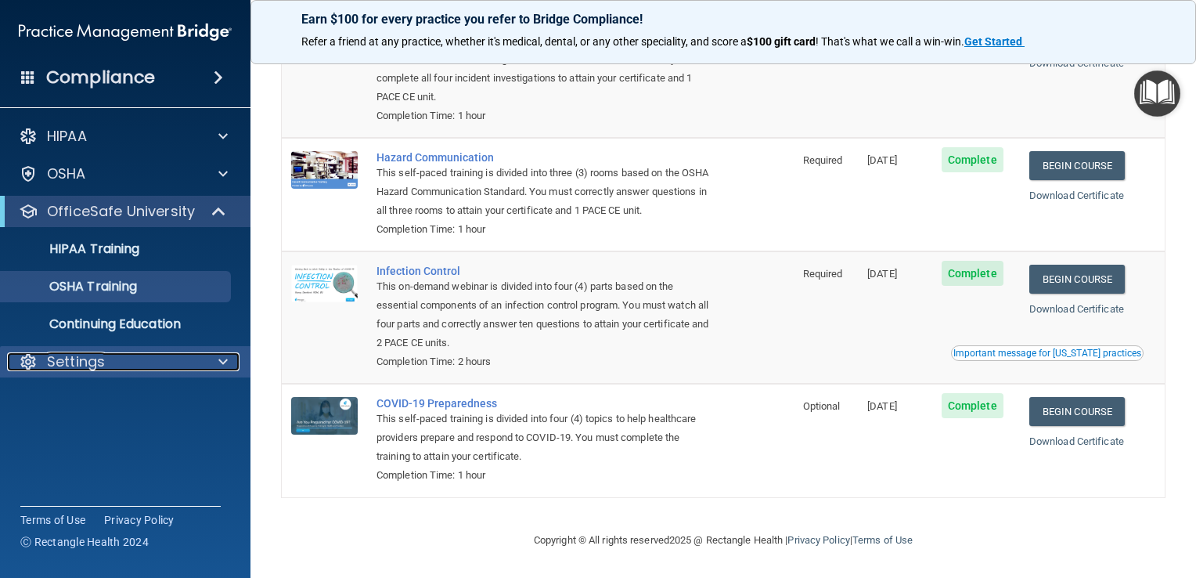
click at [101, 362] on p "Settings" at bounding box center [76, 361] width 58 height 19
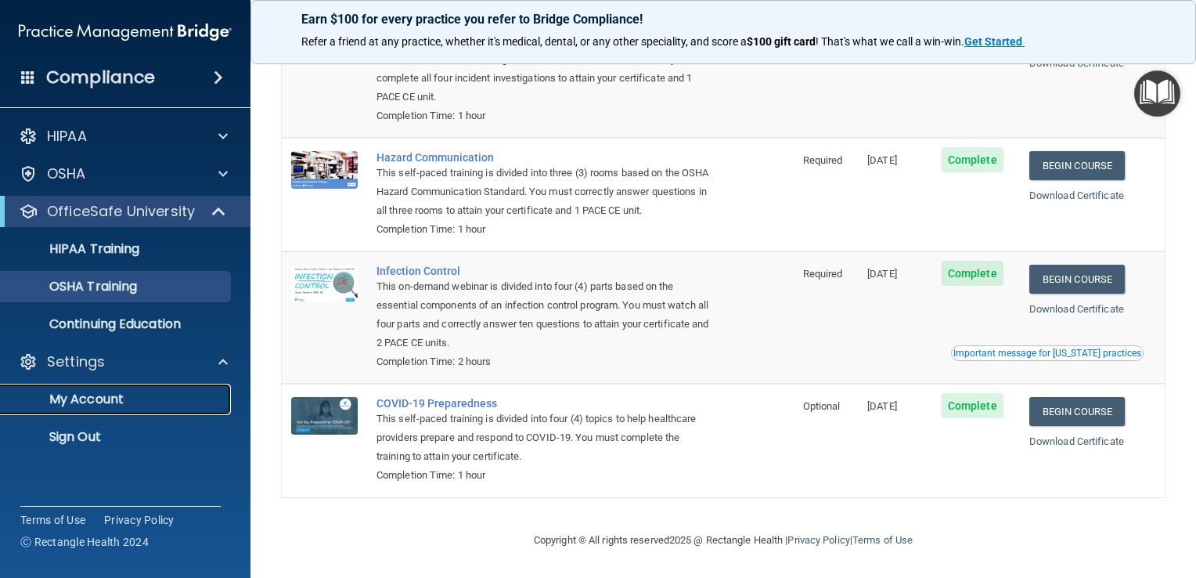
click at [117, 399] on p "My Account" at bounding box center [117, 399] width 214 height 16
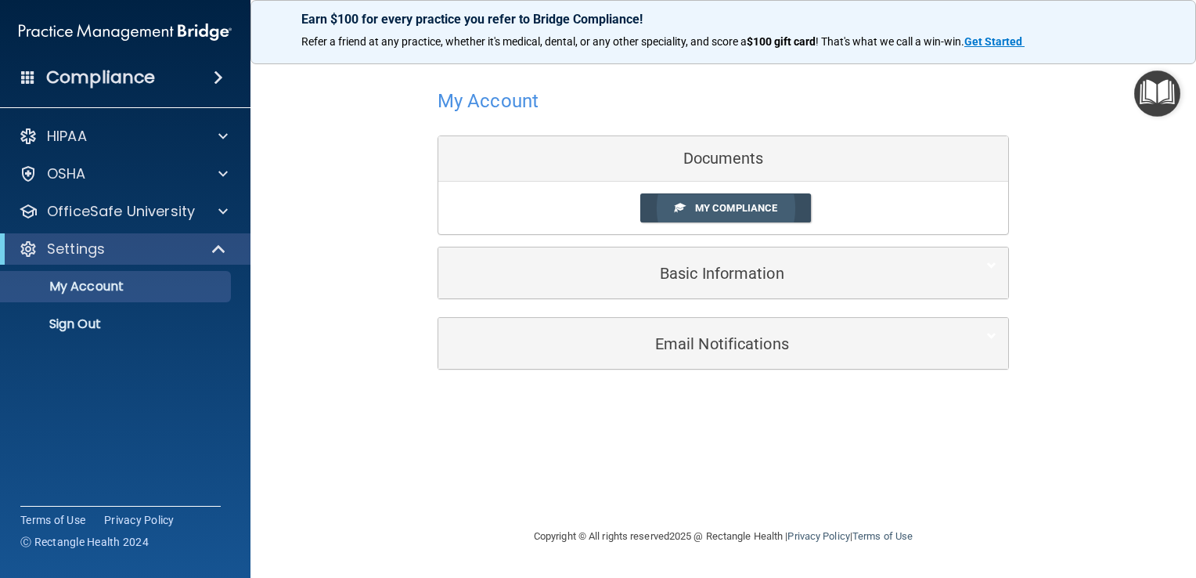
click at [753, 209] on span "My Compliance" at bounding box center [736, 208] width 82 height 12
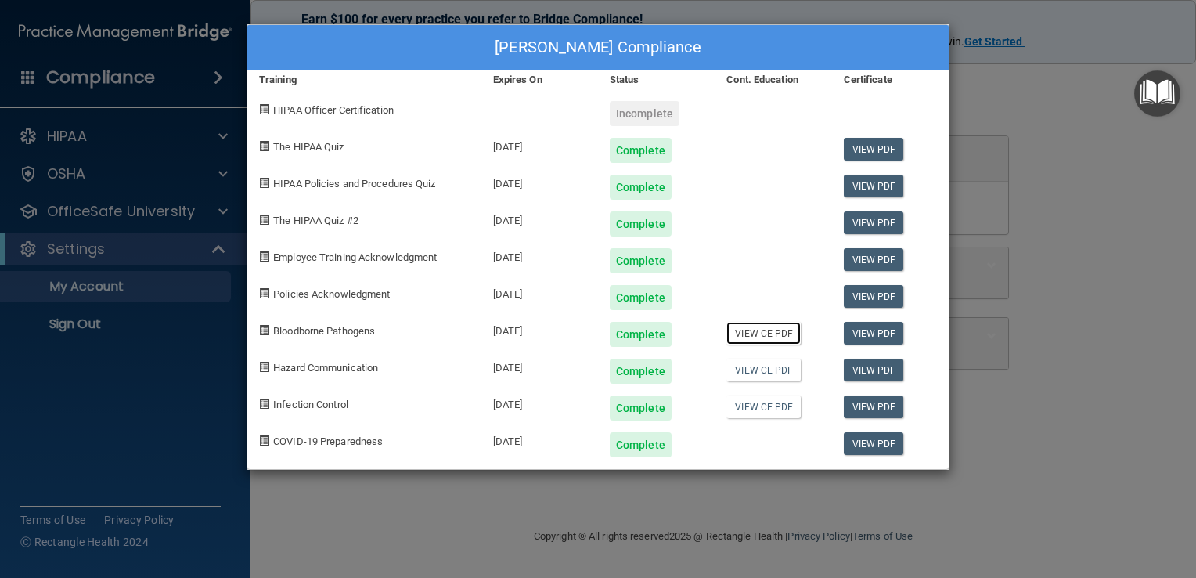
click at [783, 330] on link "View CE PDF" at bounding box center [764, 333] width 74 height 23
click at [757, 376] on link "View CE PDF" at bounding box center [764, 370] width 74 height 23
click at [772, 399] on link "View CE PDF" at bounding box center [764, 406] width 74 height 23
click at [1097, 341] on div "[PERSON_NAME] Compliance Training Expires On Status Cont. Education Certificate…" at bounding box center [598, 289] width 1196 height 578
